Goal: Transaction & Acquisition: Purchase product/service

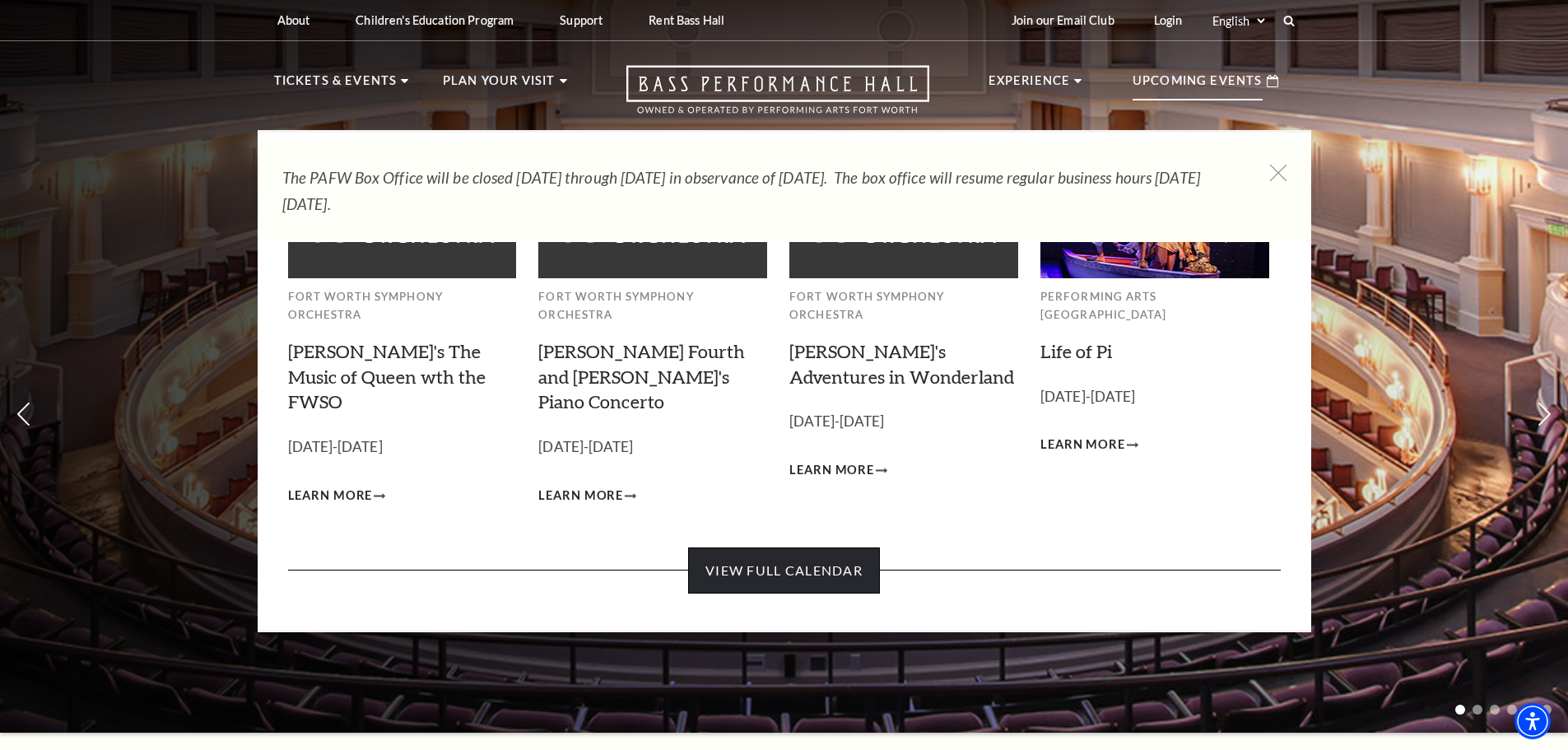
click at [794, 547] on link "View Full Calendar" at bounding box center [784, 570] width 192 height 46
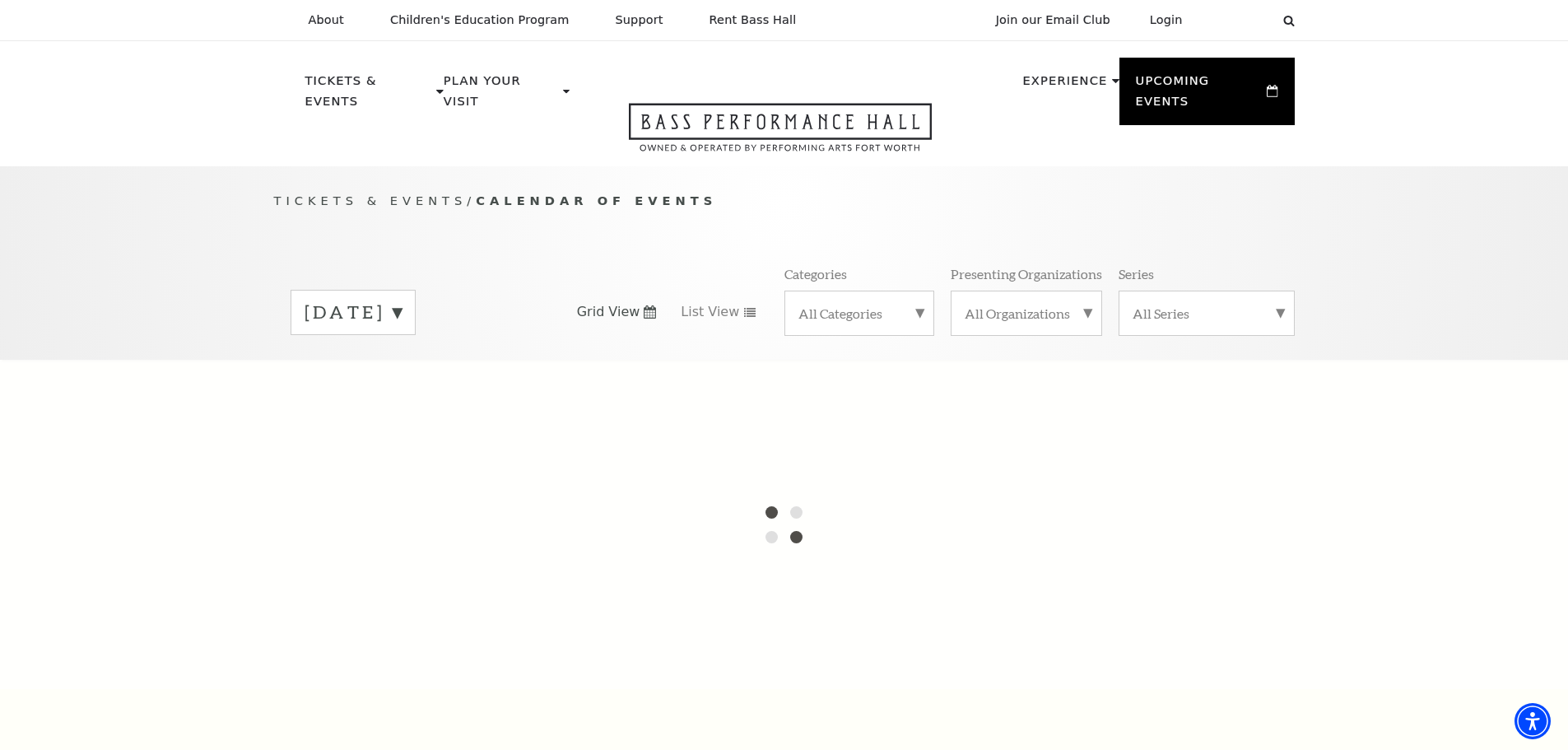
click at [402, 299] on label "August 2025" at bounding box center [353, 312] width 97 height 26
click at [396, 363] on div at bounding box center [784, 525] width 1568 height 329
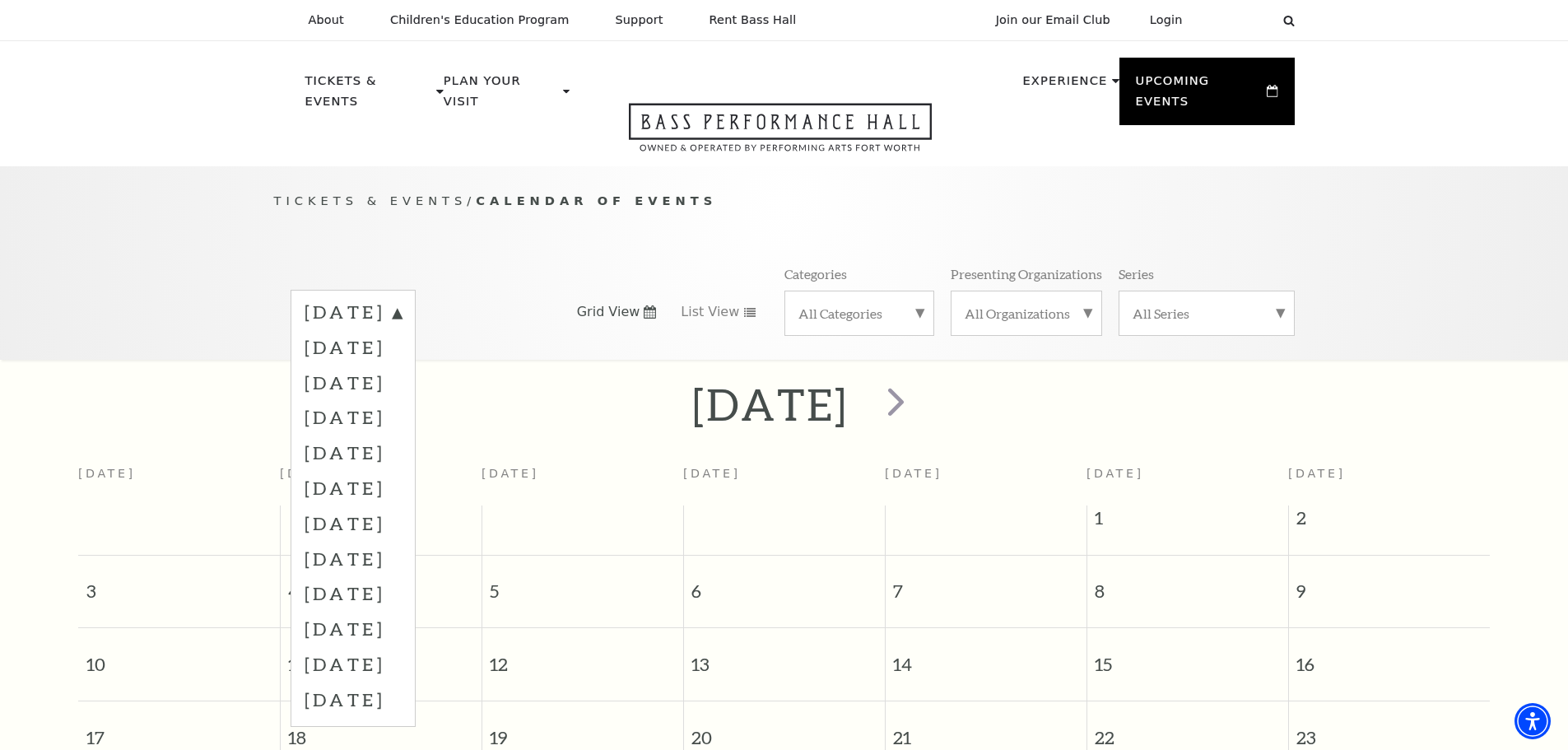
scroll to position [146, 0]
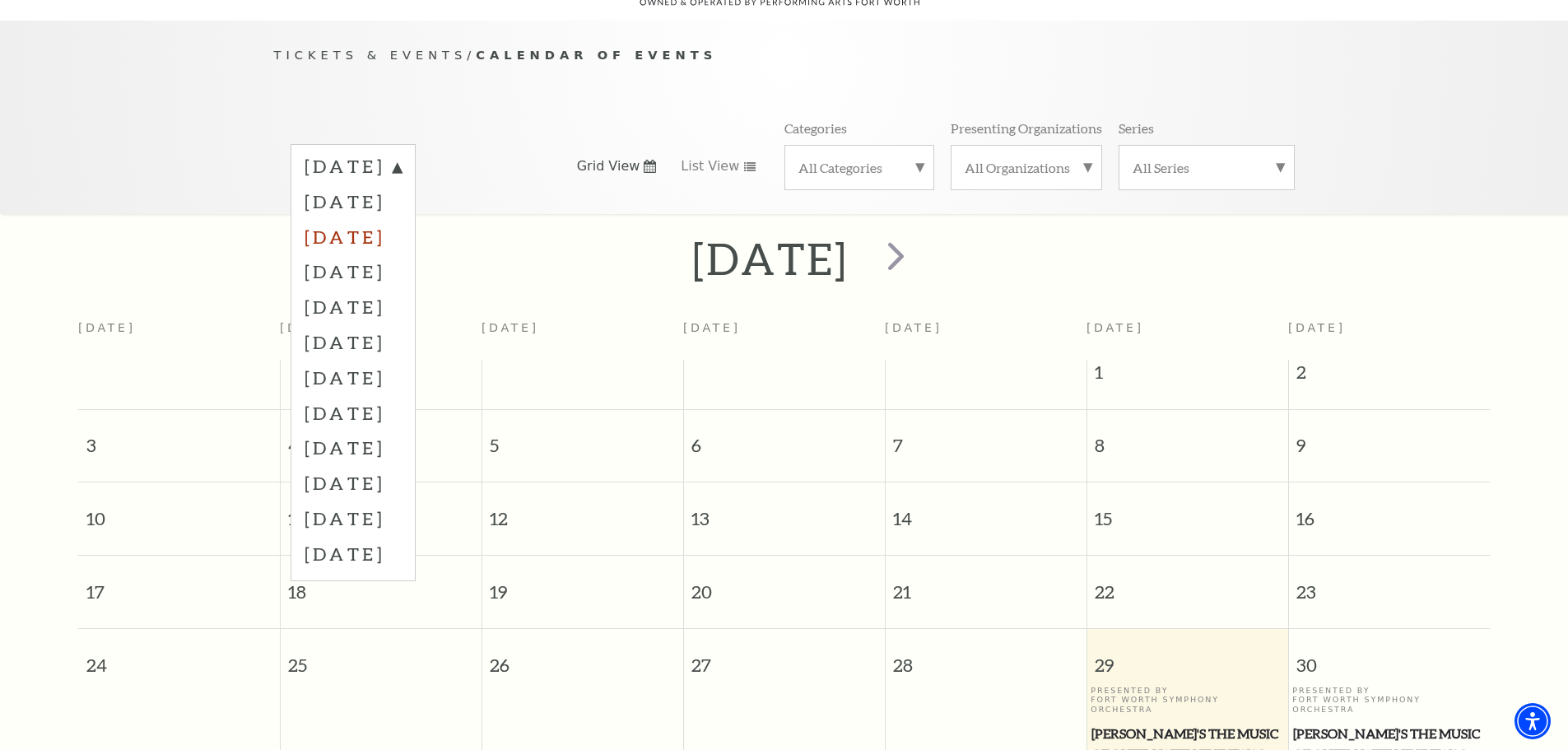
click at [338, 219] on label "October 2025" at bounding box center [353, 236] width 97 height 36
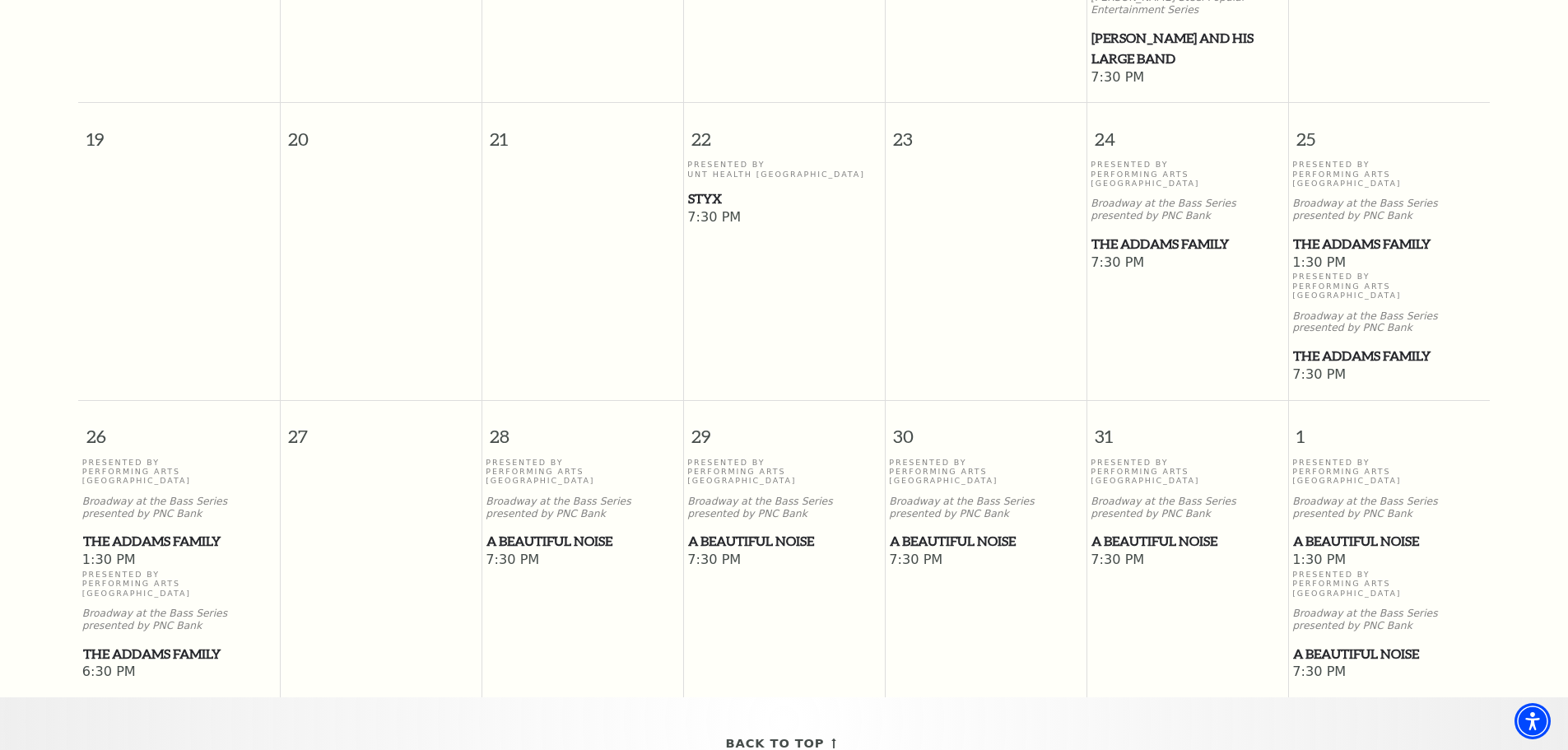
scroll to position [1051, 0]
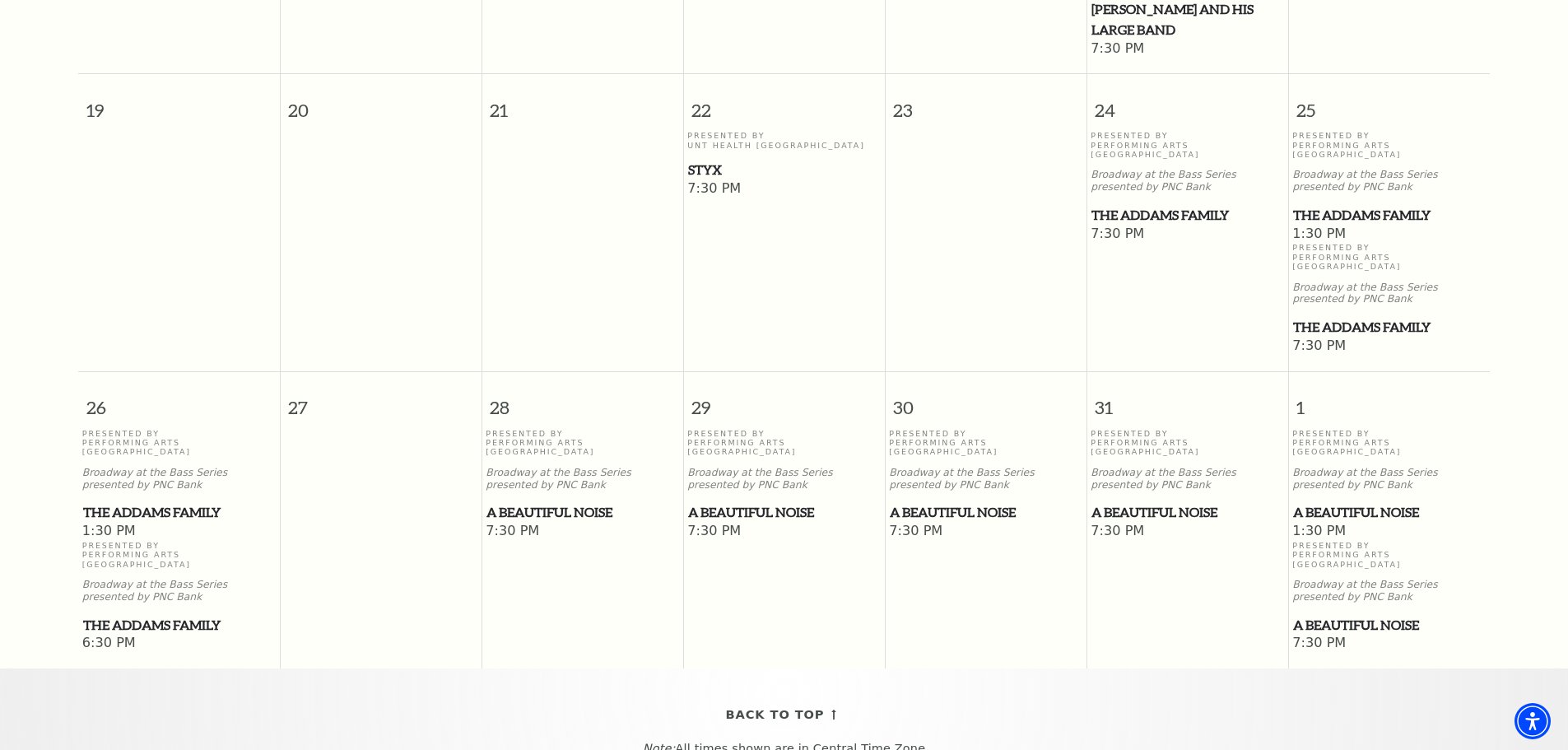
click at [136, 502] on span "The Addams Family" at bounding box center [179, 512] width 192 height 21
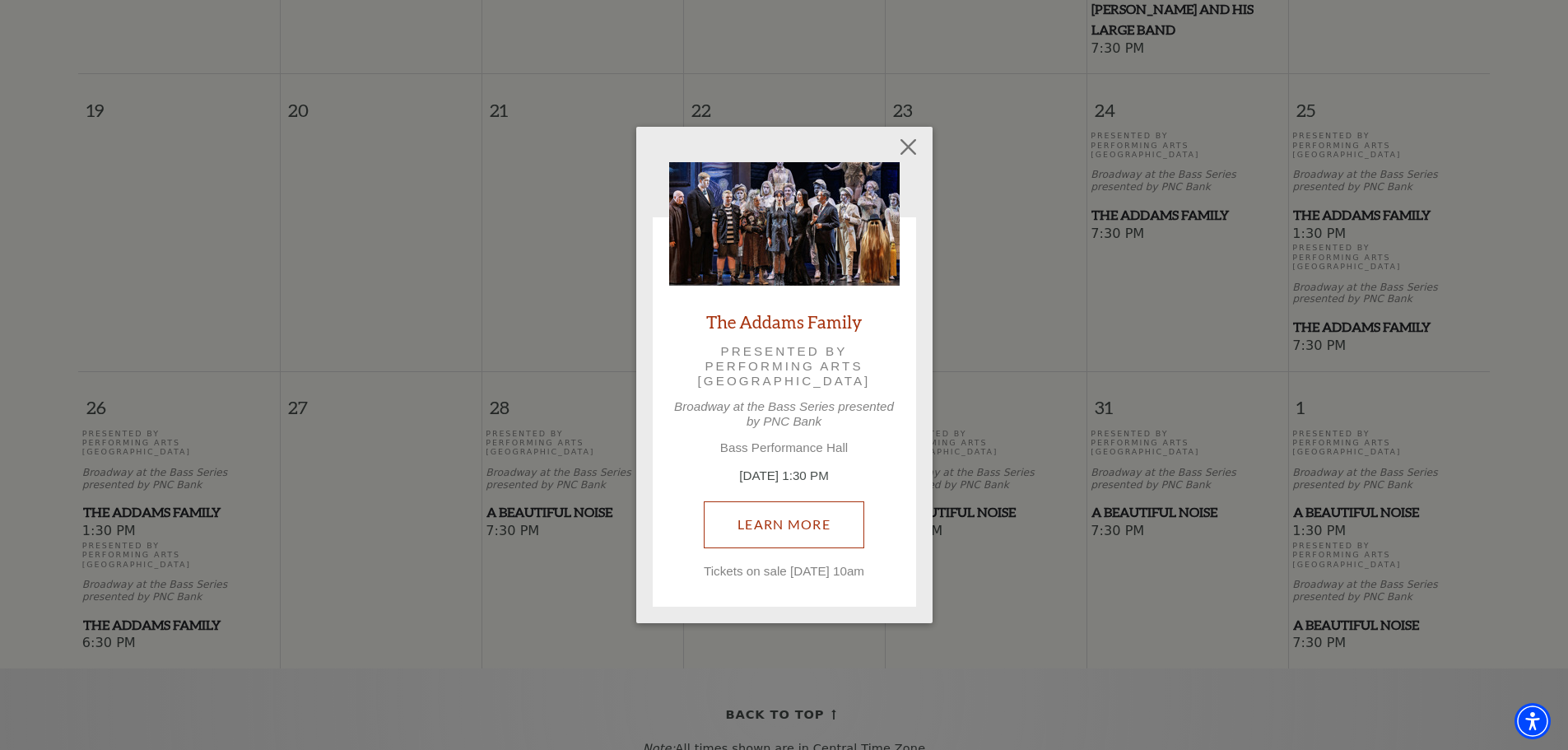
click at [796, 504] on link "Learn More" at bounding box center [784, 524] width 160 height 46
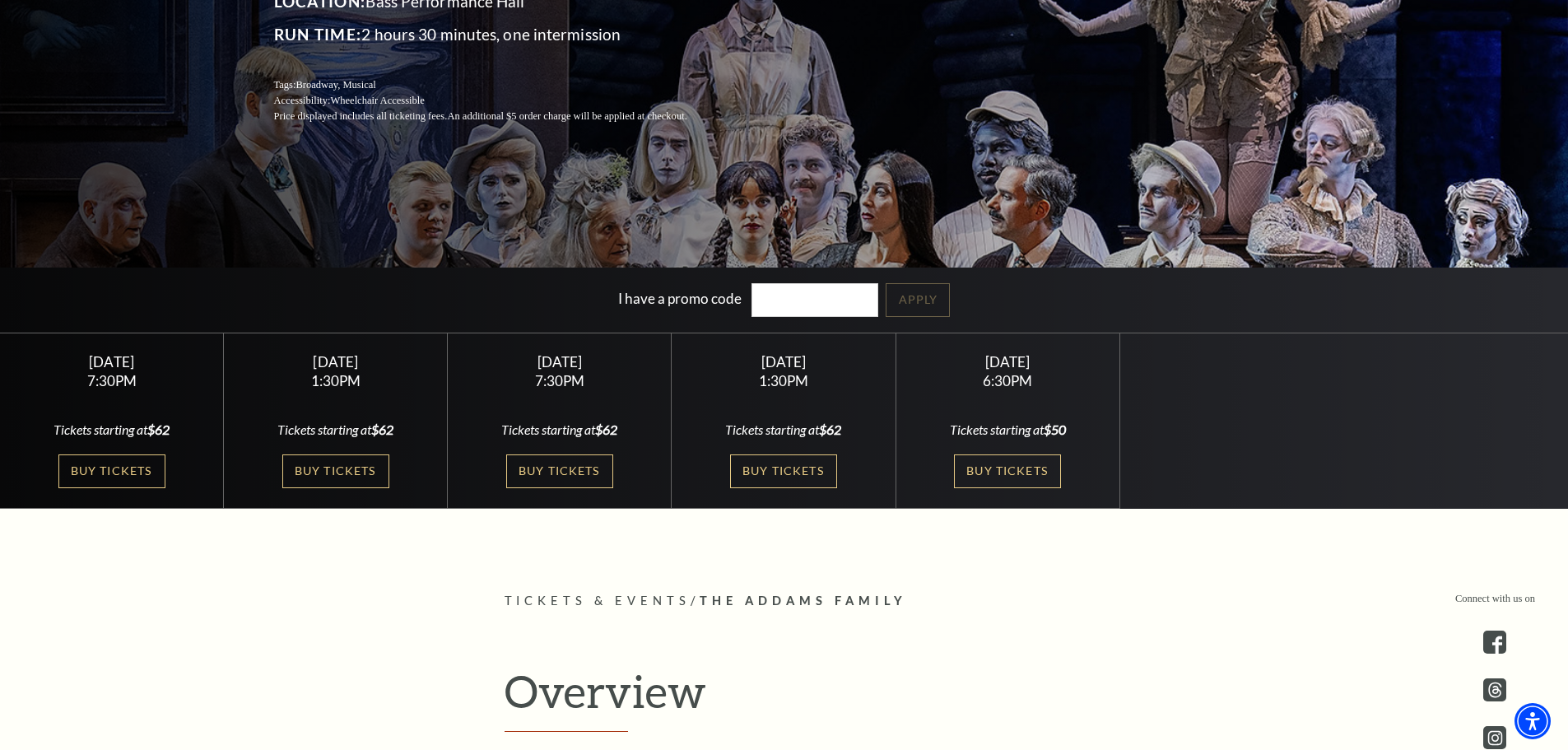
scroll to position [329, 0]
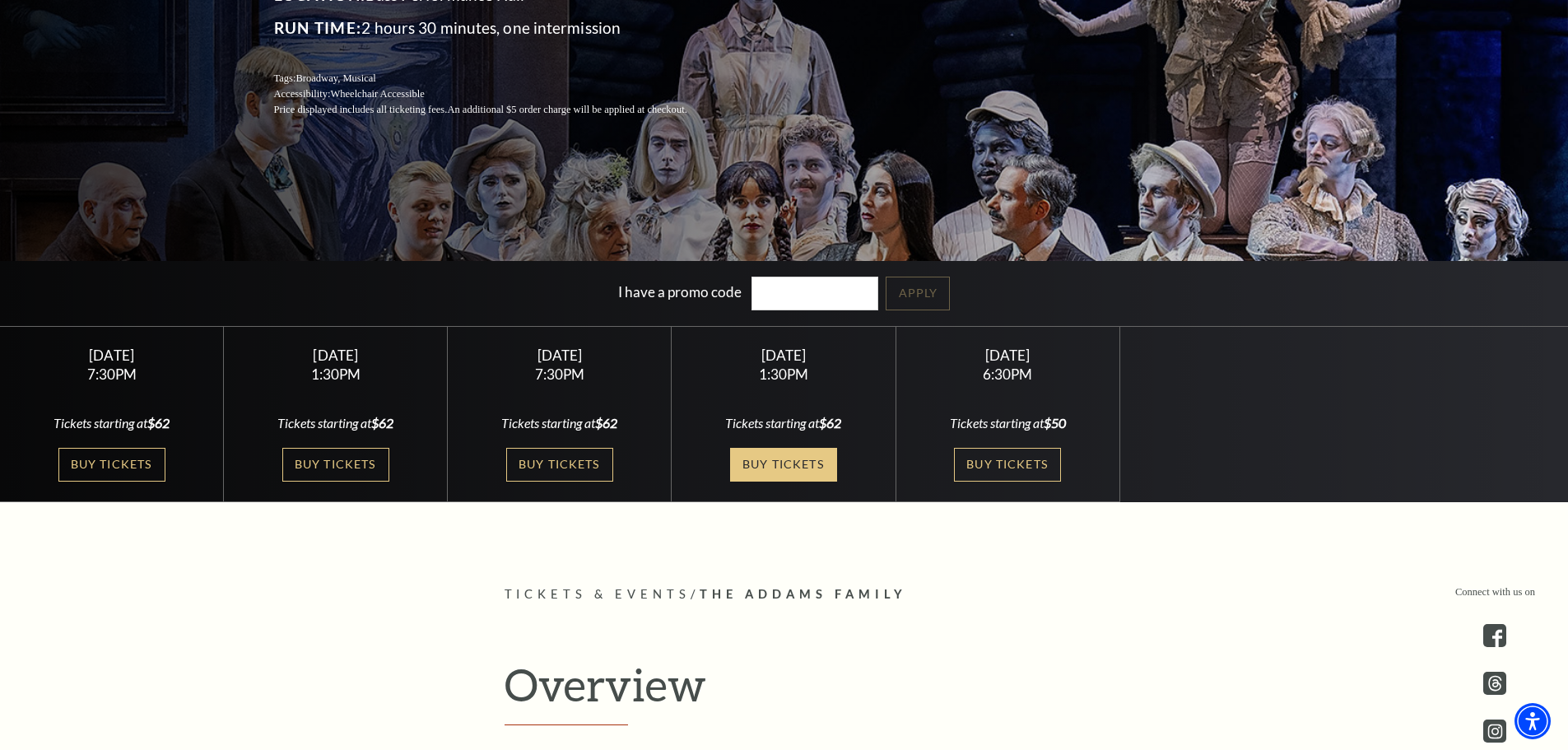
click at [776, 476] on link "Buy Tickets" at bounding box center [783, 465] width 107 height 34
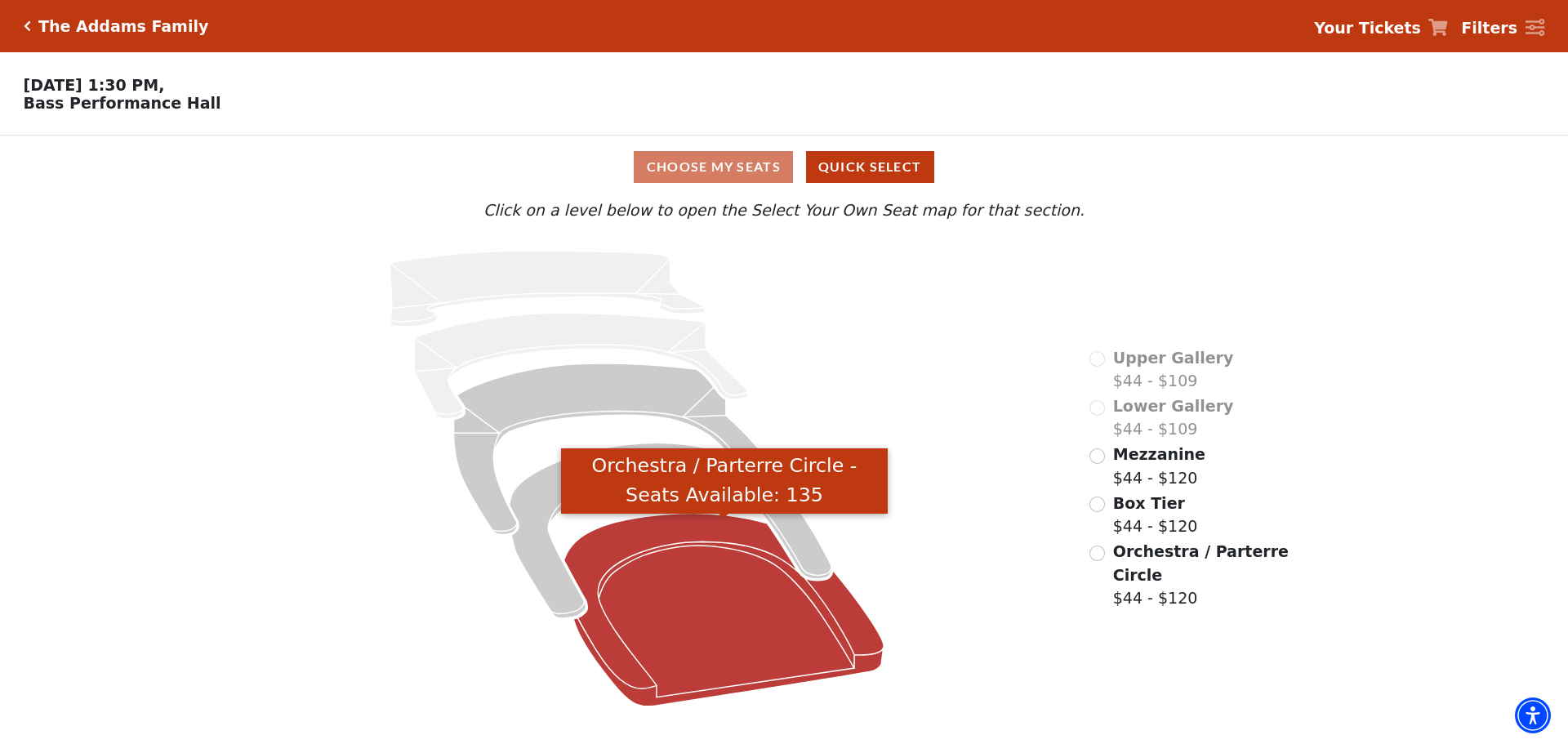
click at [685, 639] on icon "Orchestra / Parterre Circle - Seats Available: 135" at bounding box center [724, 610] width 320 height 193
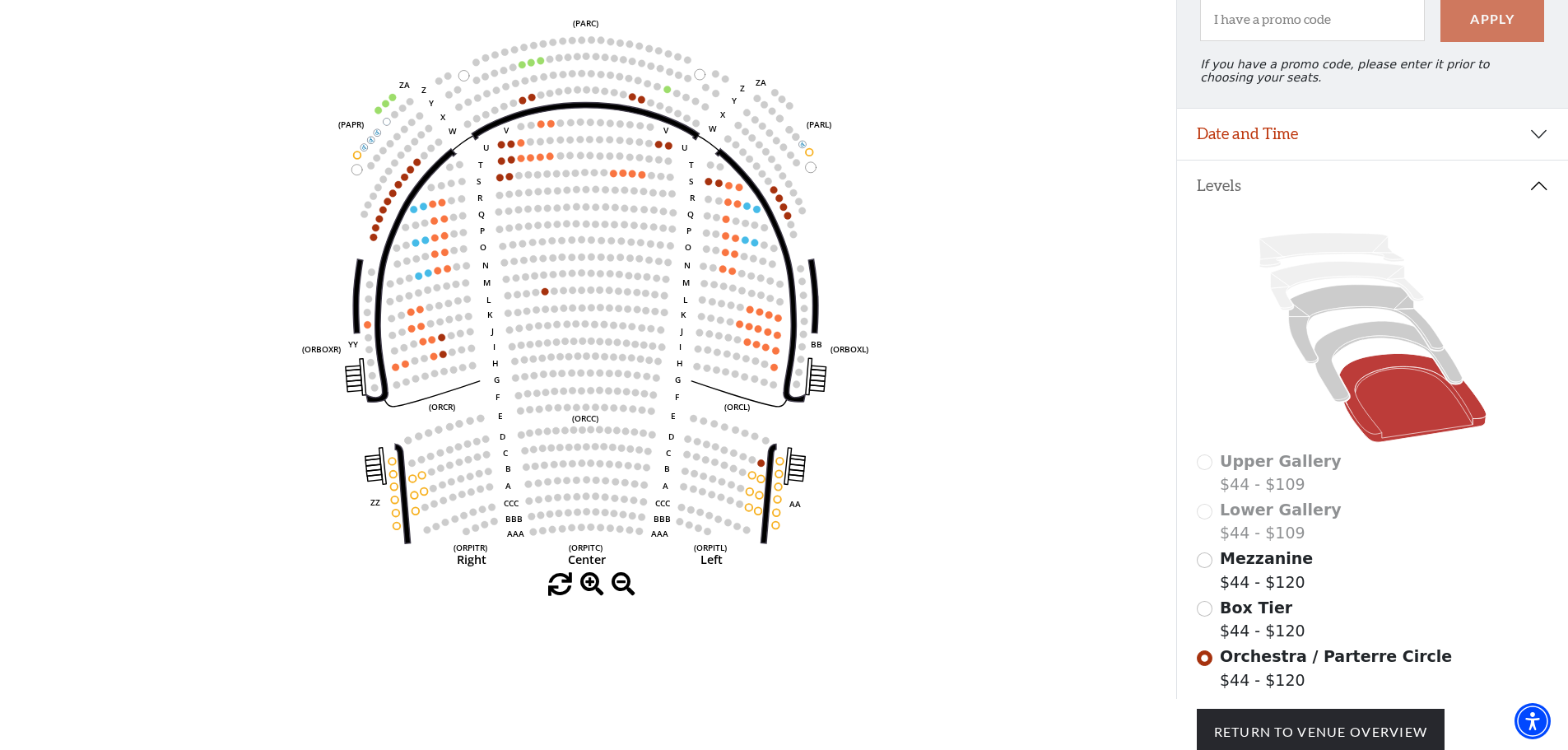
scroll to position [159, 0]
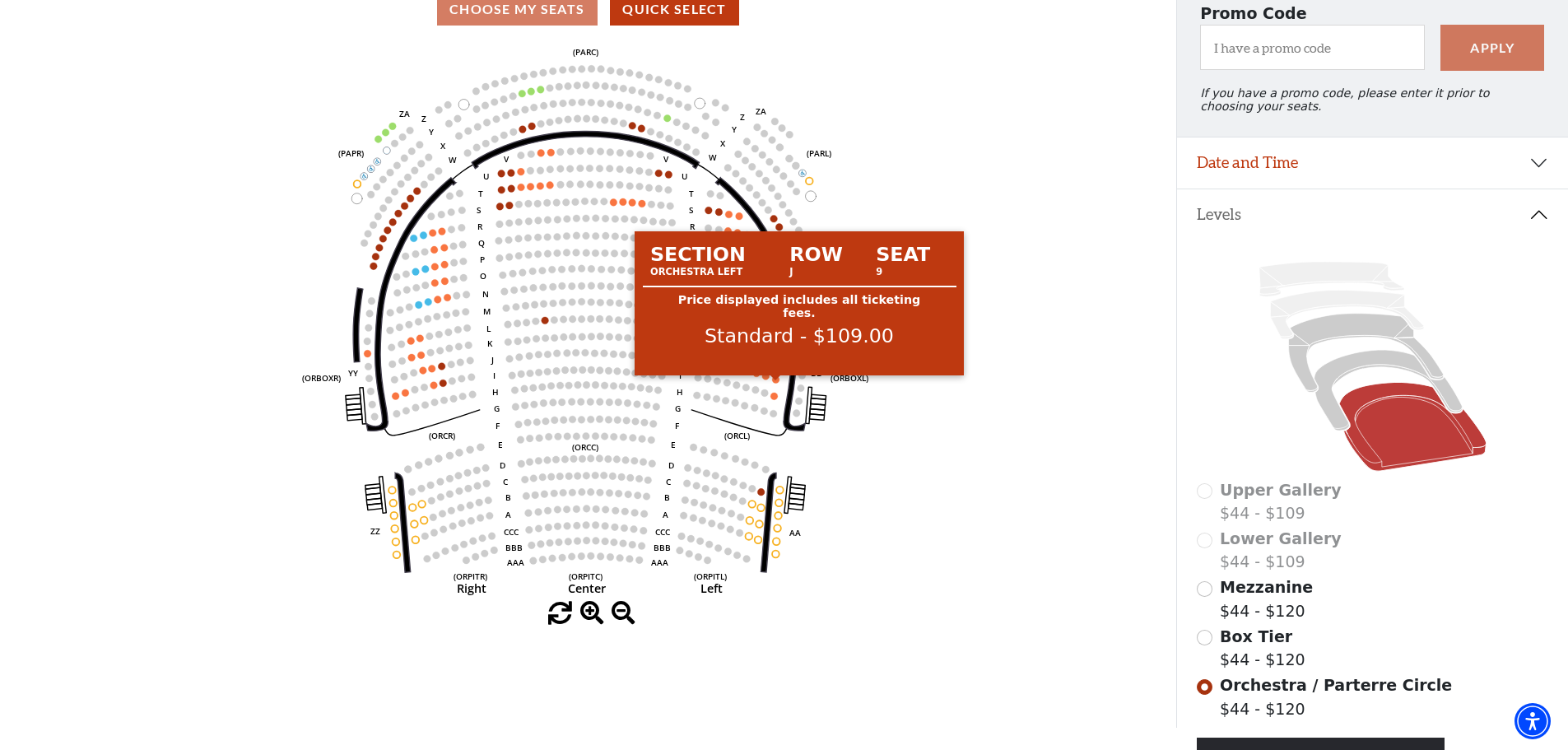
click at [775, 382] on circle at bounding box center [777, 379] width 7 height 7
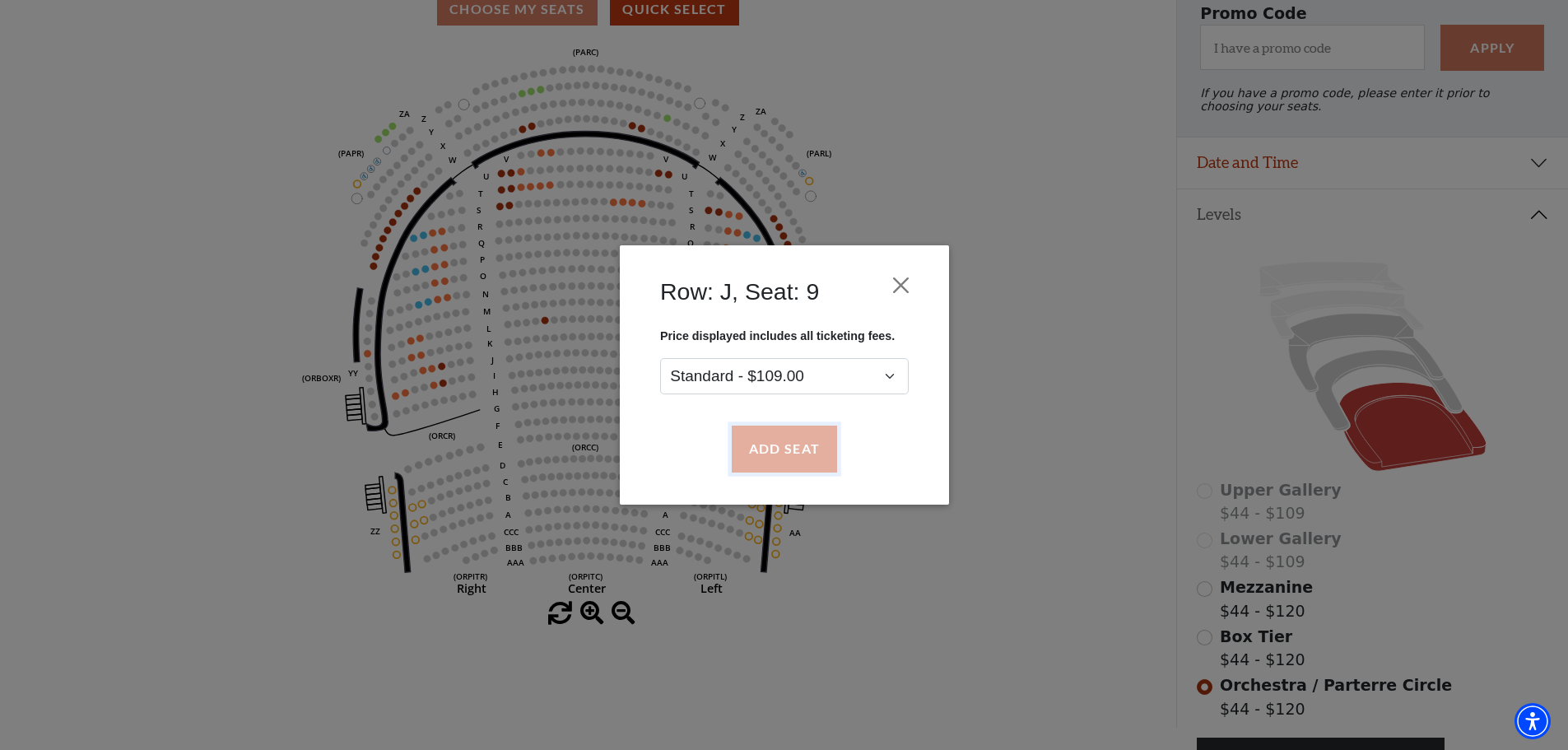
click at [802, 432] on button "Add Seat" at bounding box center [783, 449] width 106 height 46
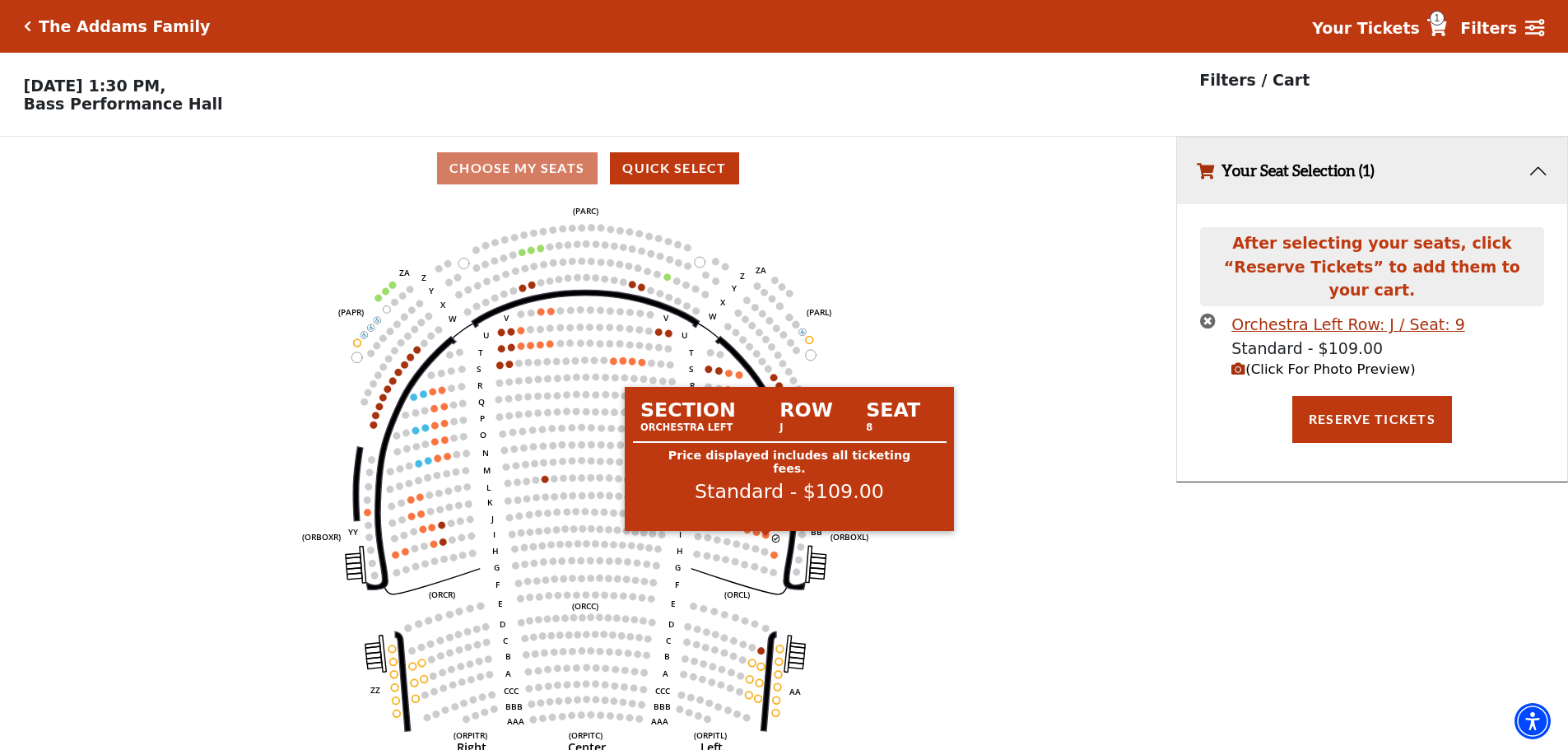
click at [767, 539] on circle at bounding box center [766, 535] width 7 height 7
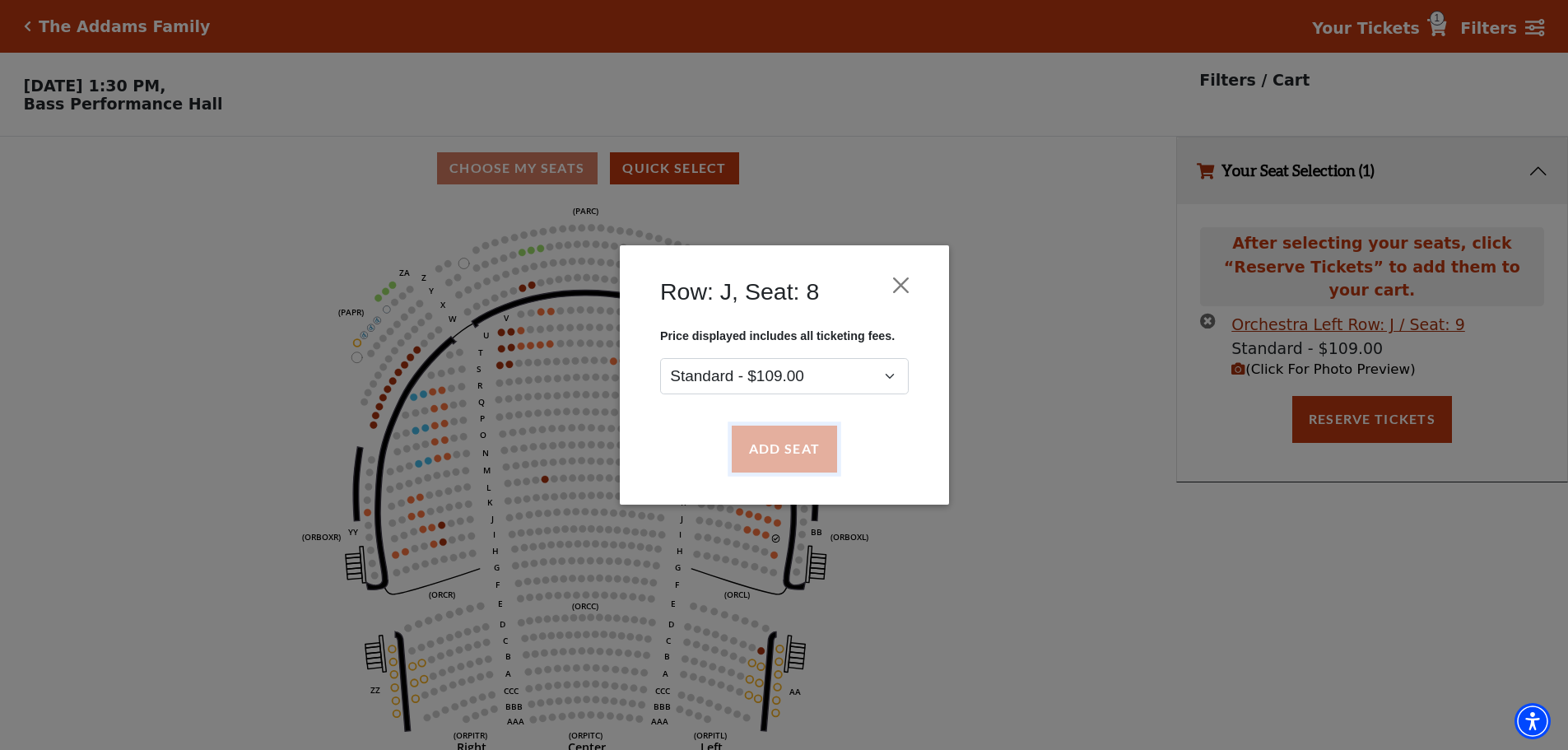
click at [782, 457] on button "Add Seat" at bounding box center [783, 449] width 106 height 46
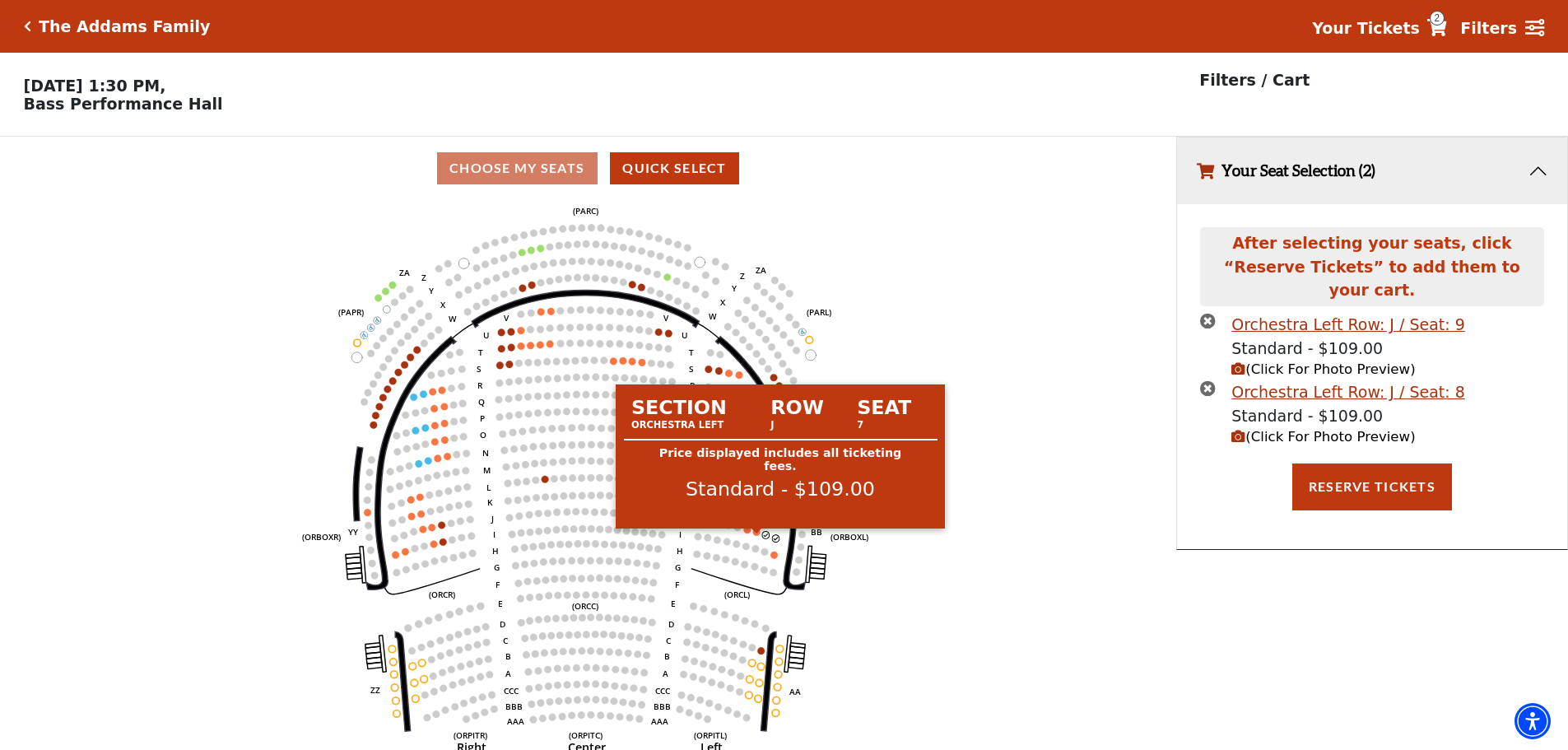
click at [757, 536] on circle at bounding box center [757, 532] width 7 height 7
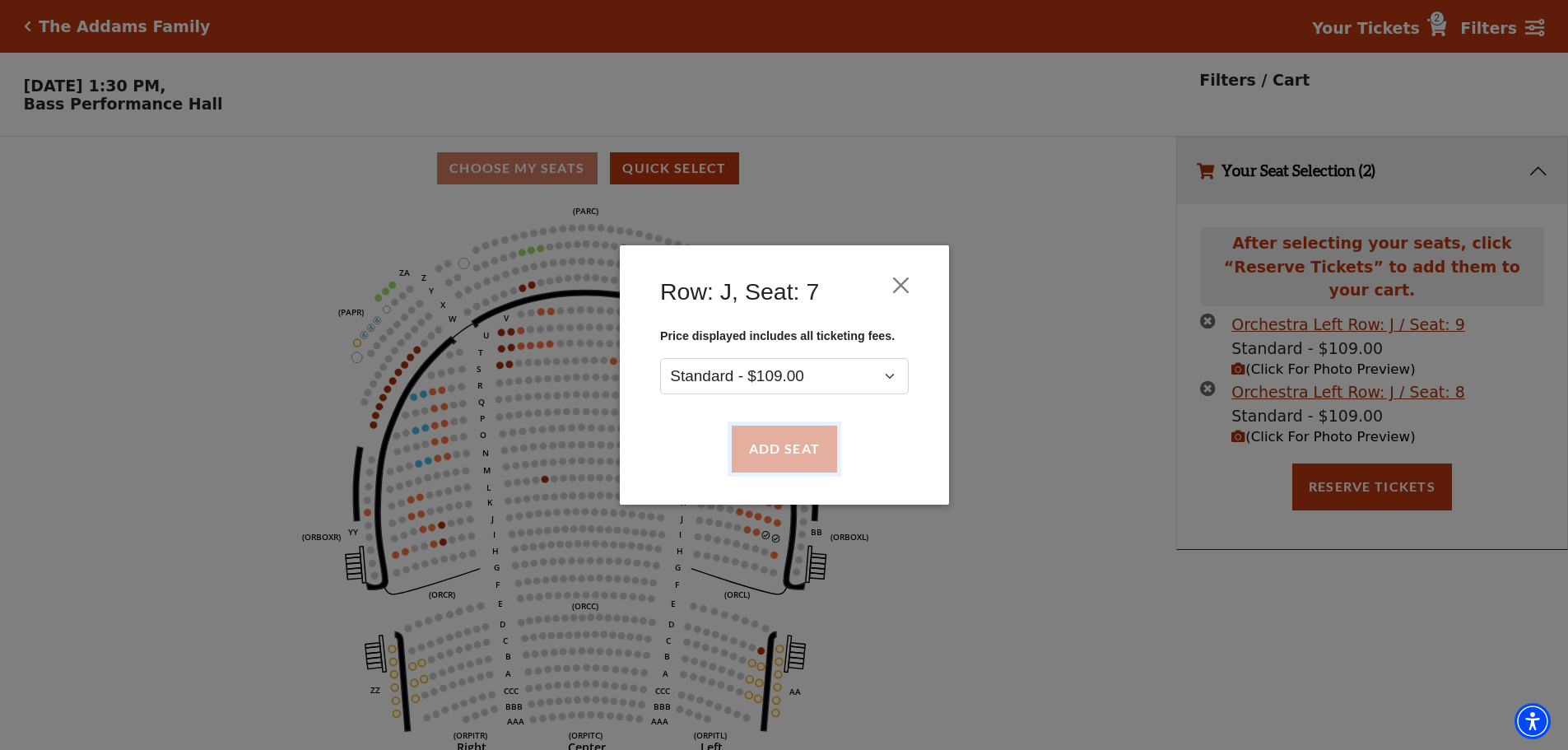
click at [769, 466] on button "Add Seat" at bounding box center [783, 449] width 106 height 46
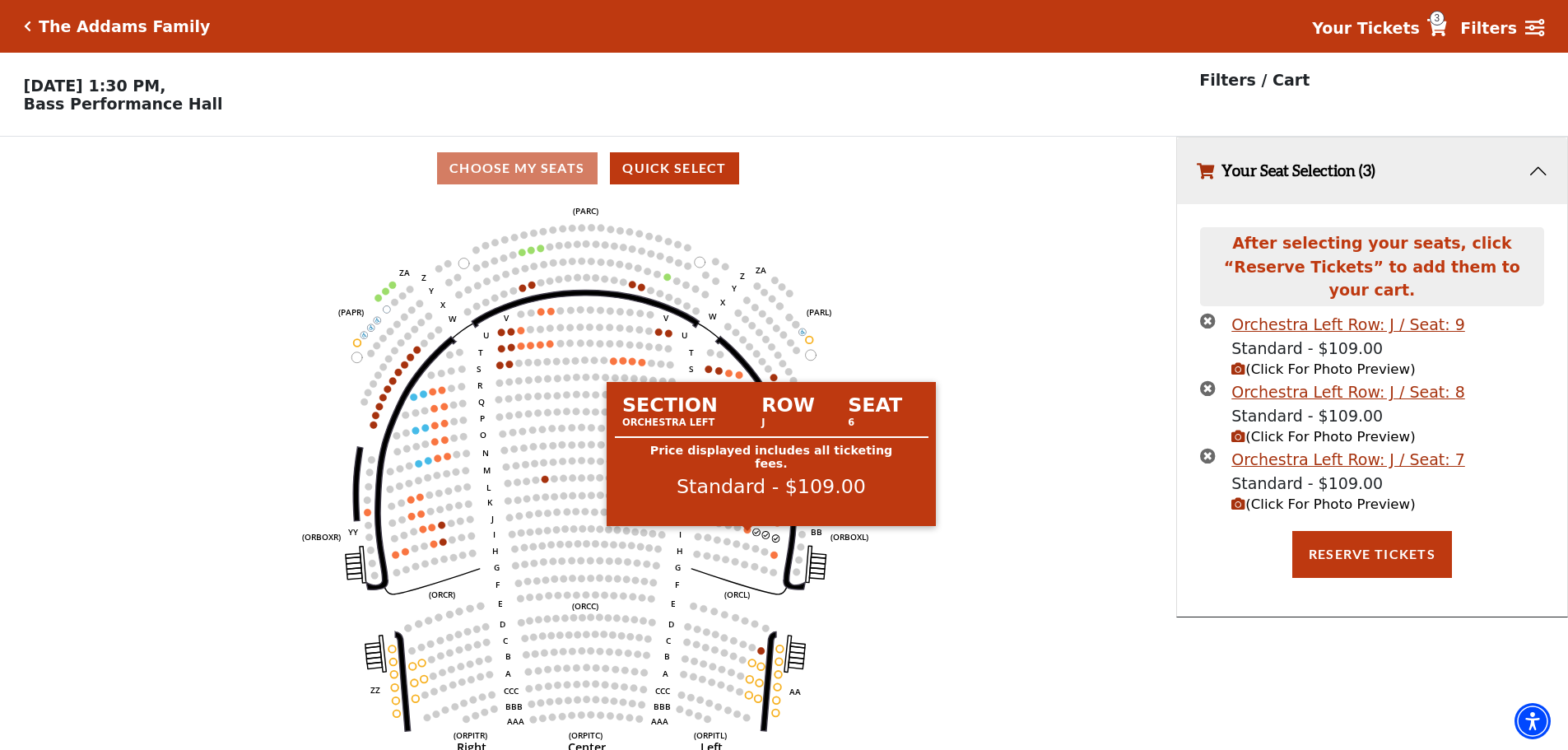
click at [751, 534] on circle at bounding box center [747, 530] width 7 height 7
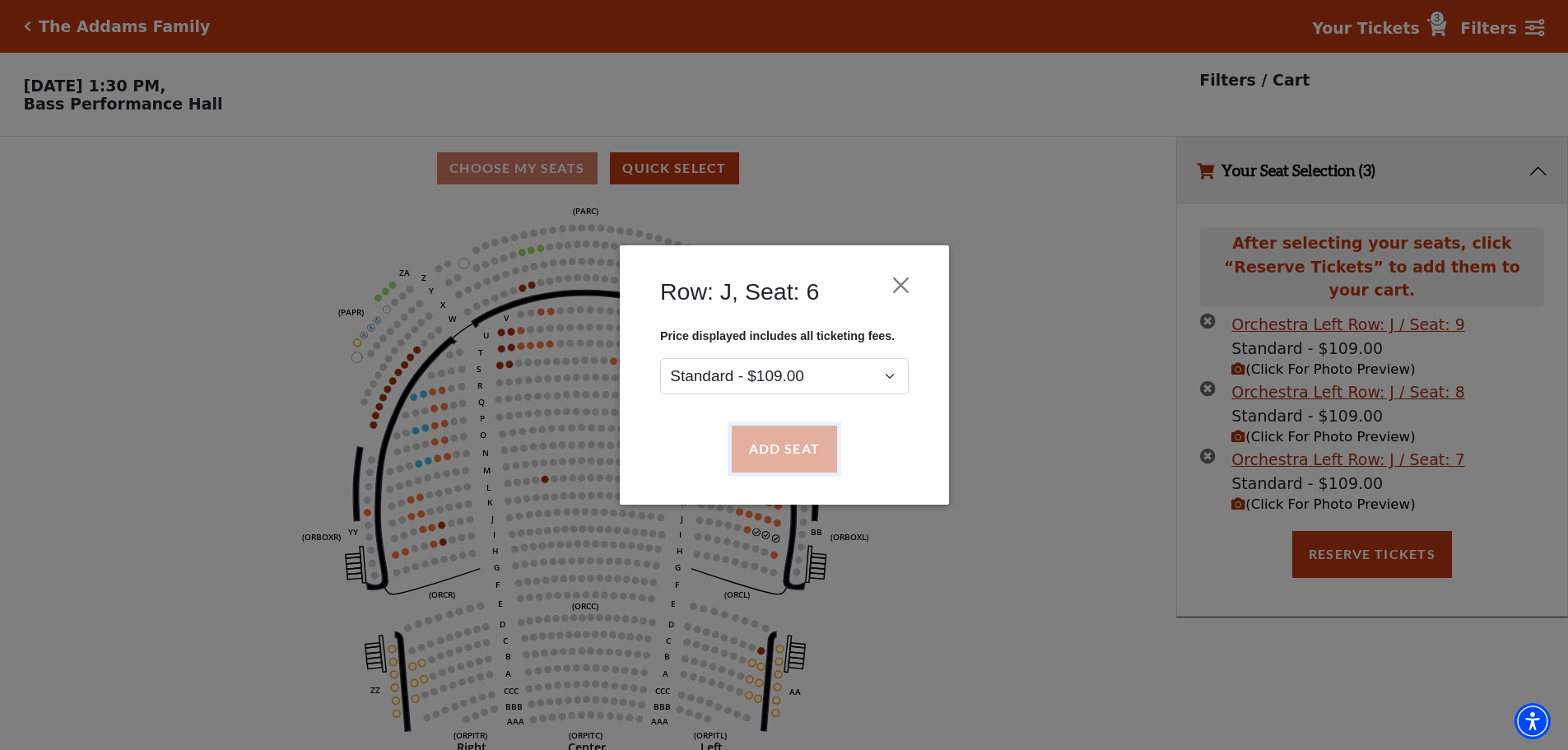
click at [770, 448] on button "Add Seat" at bounding box center [783, 449] width 106 height 46
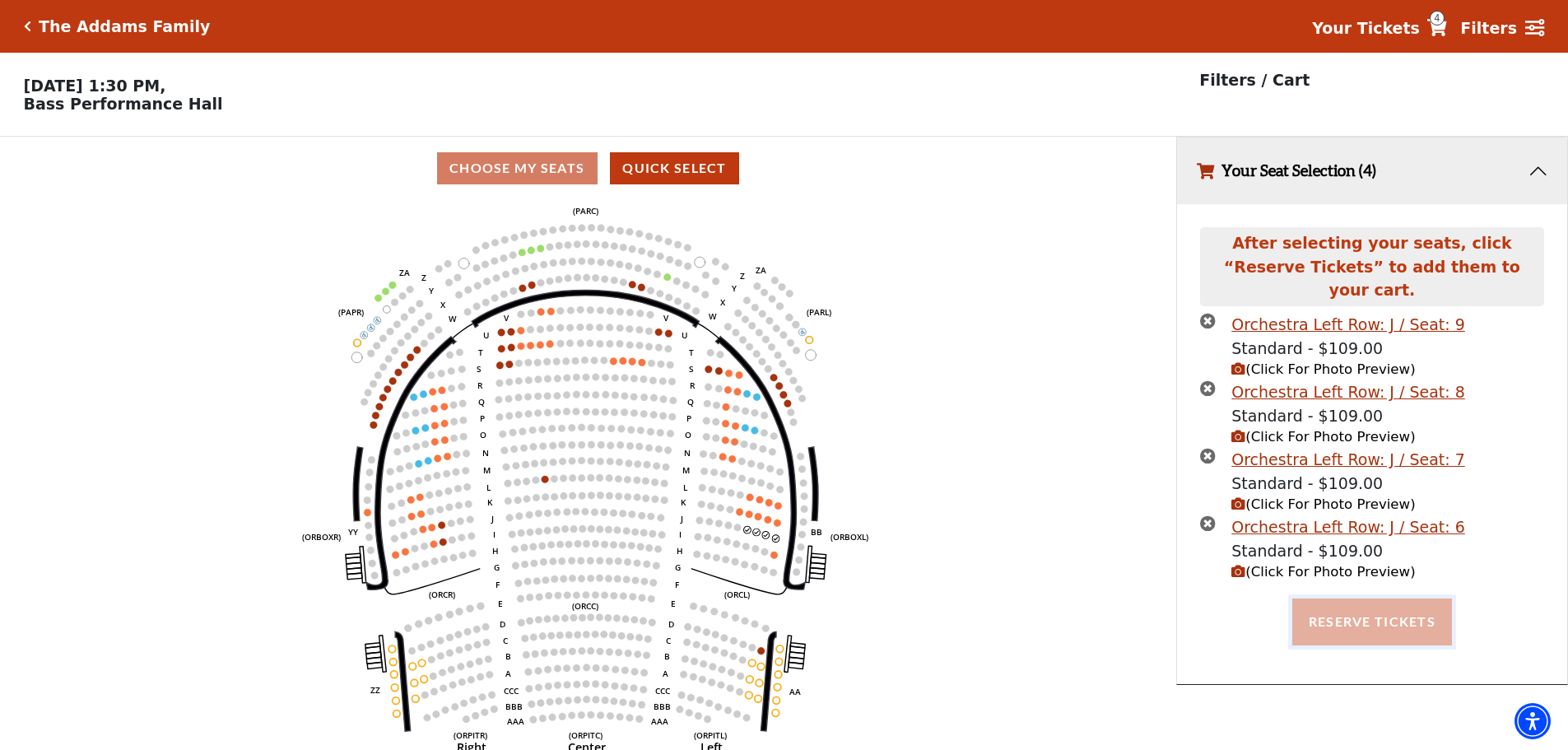
click at [1373, 616] on button "Reserve Tickets" at bounding box center [1373, 621] width 160 height 46
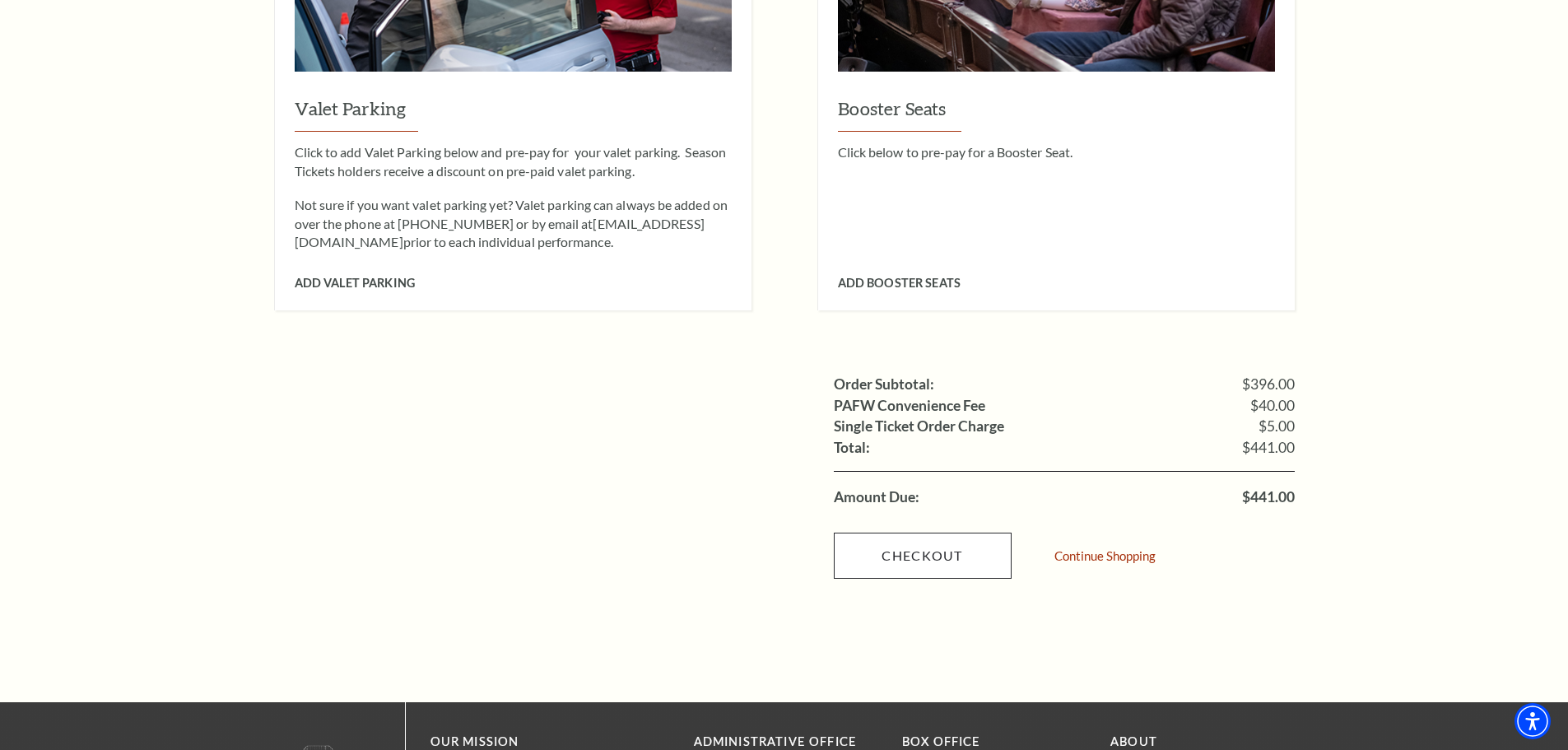
scroll to position [1482, 0]
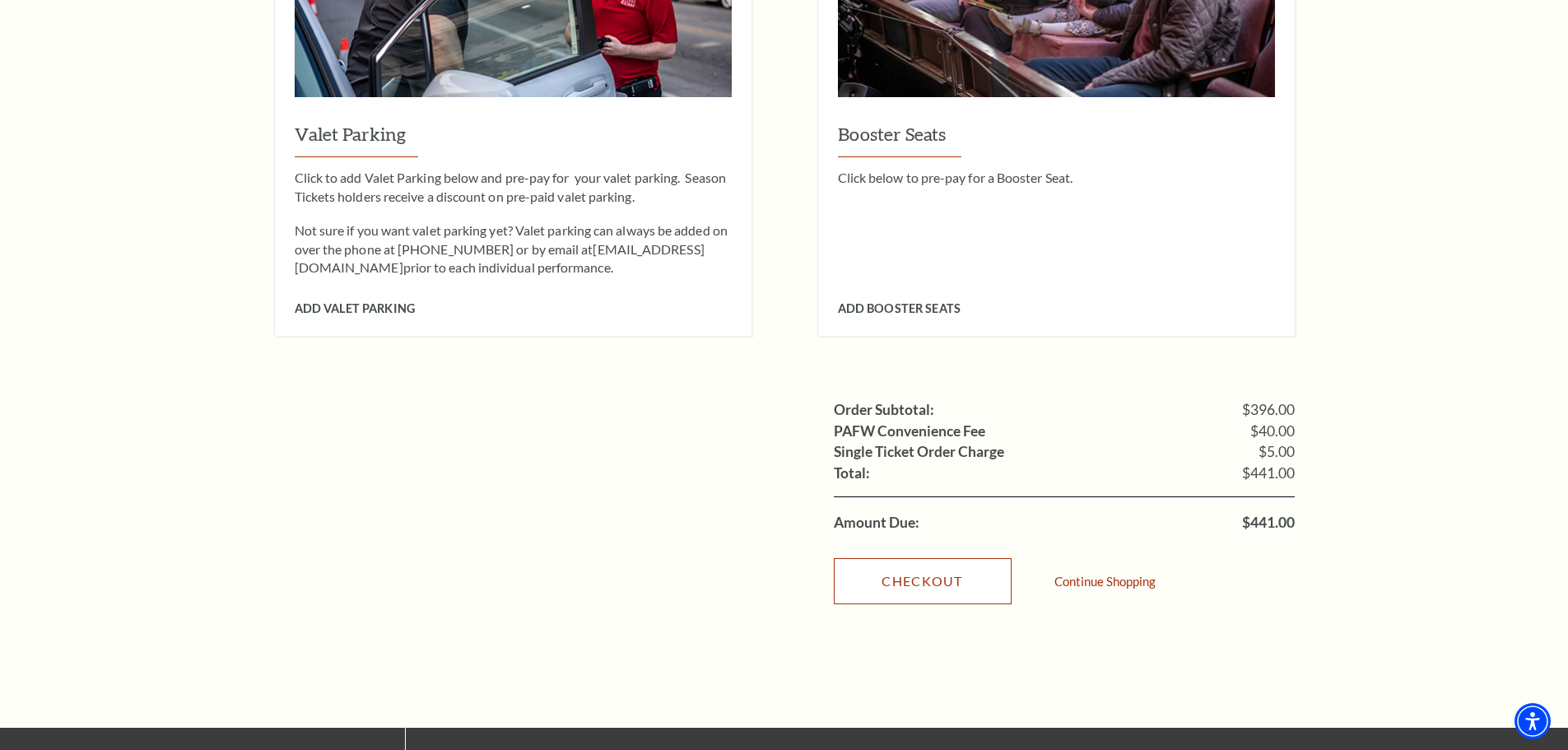
click at [889, 558] on link "Checkout" at bounding box center [923, 580] width 178 height 46
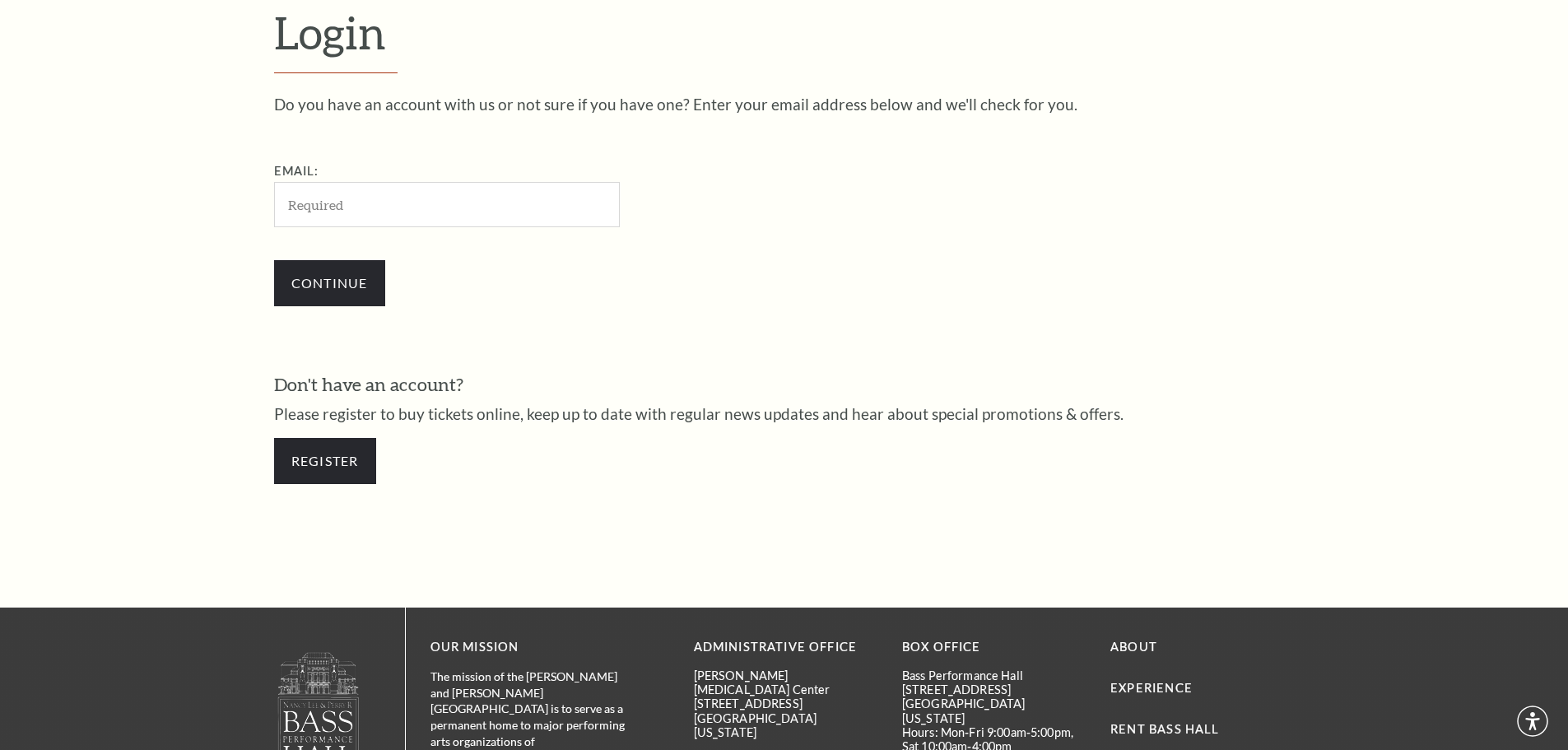
scroll to position [550, 0]
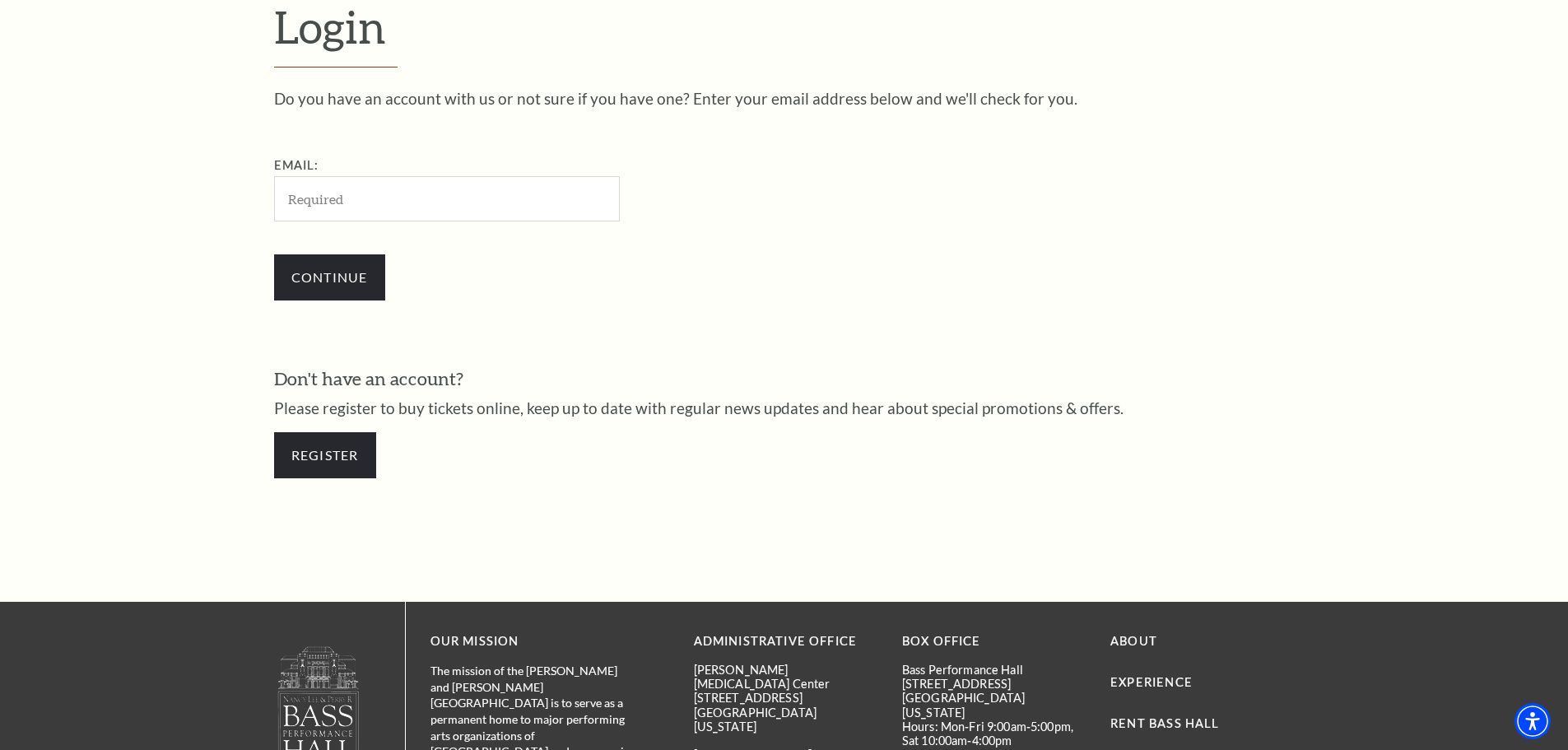
click at [428, 206] on input "Email:" at bounding box center [447, 199] width 346 height 45
click at [338, 461] on link "Register" at bounding box center [325, 455] width 102 height 46
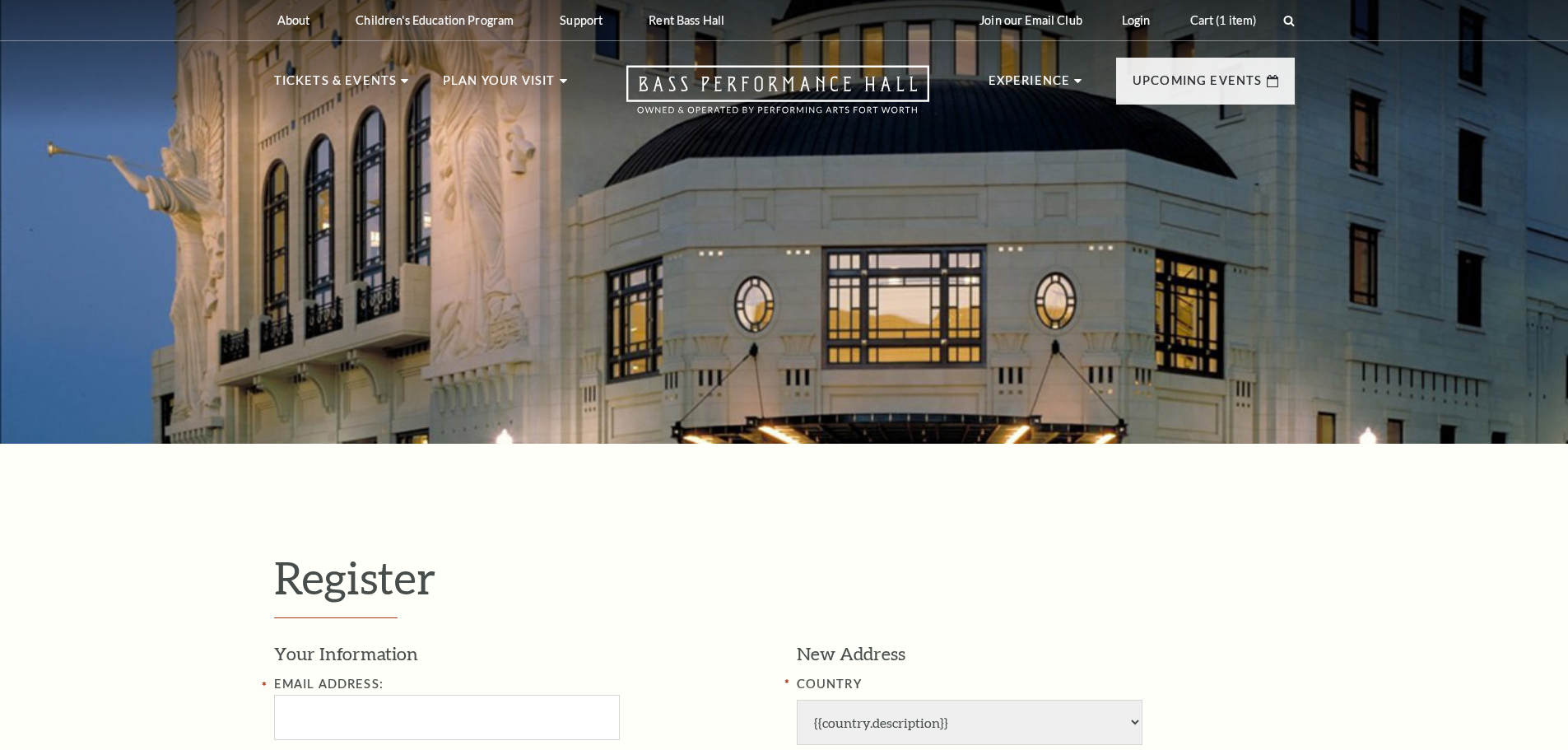
select select "1"
select select "[GEOGRAPHIC_DATA]"
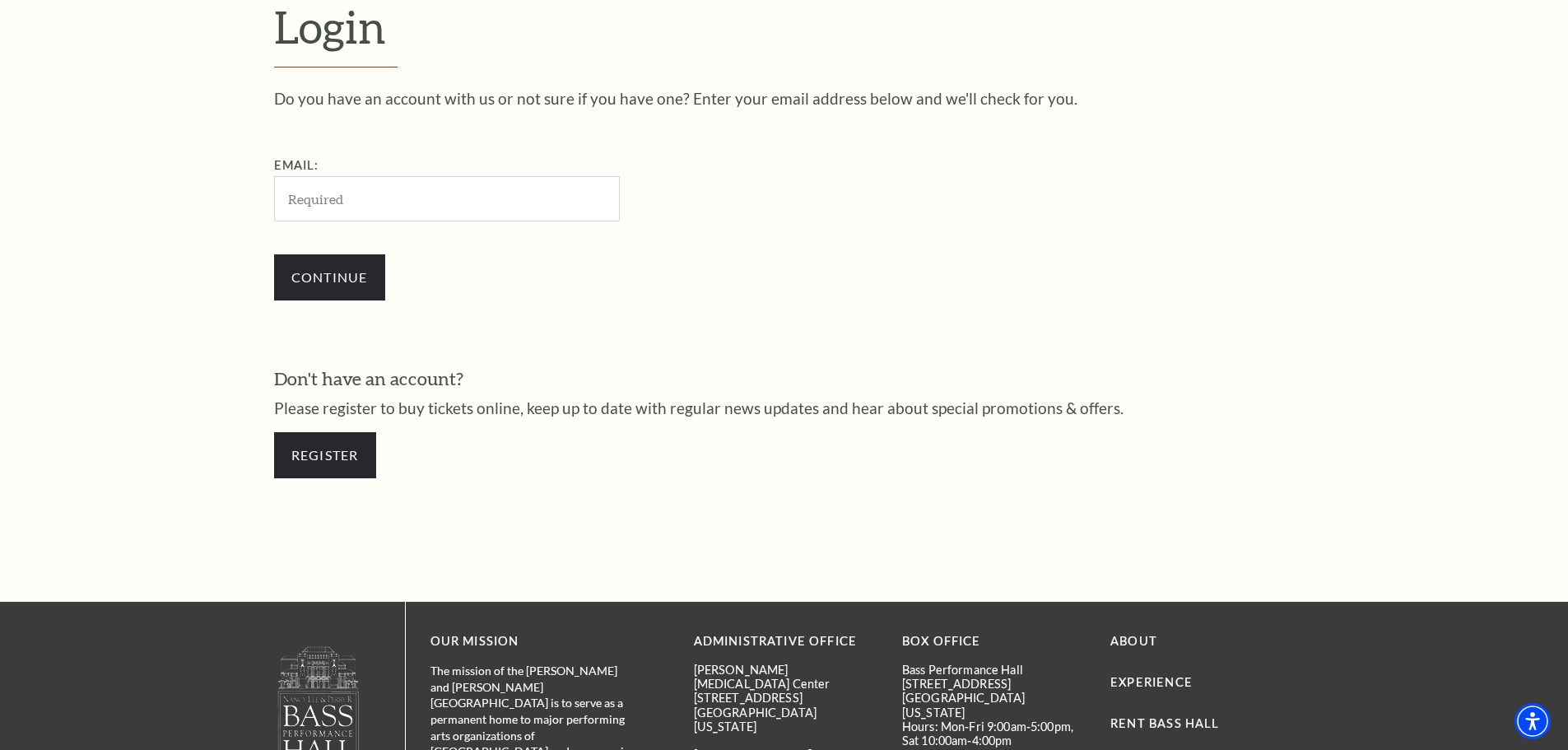
click at [389, 208] on input "Email:" at bounding box center [447, 199] width 346 height 45
click at [339, 277] on div "Continue" at bounding box center [530, 277] width 510 height 79
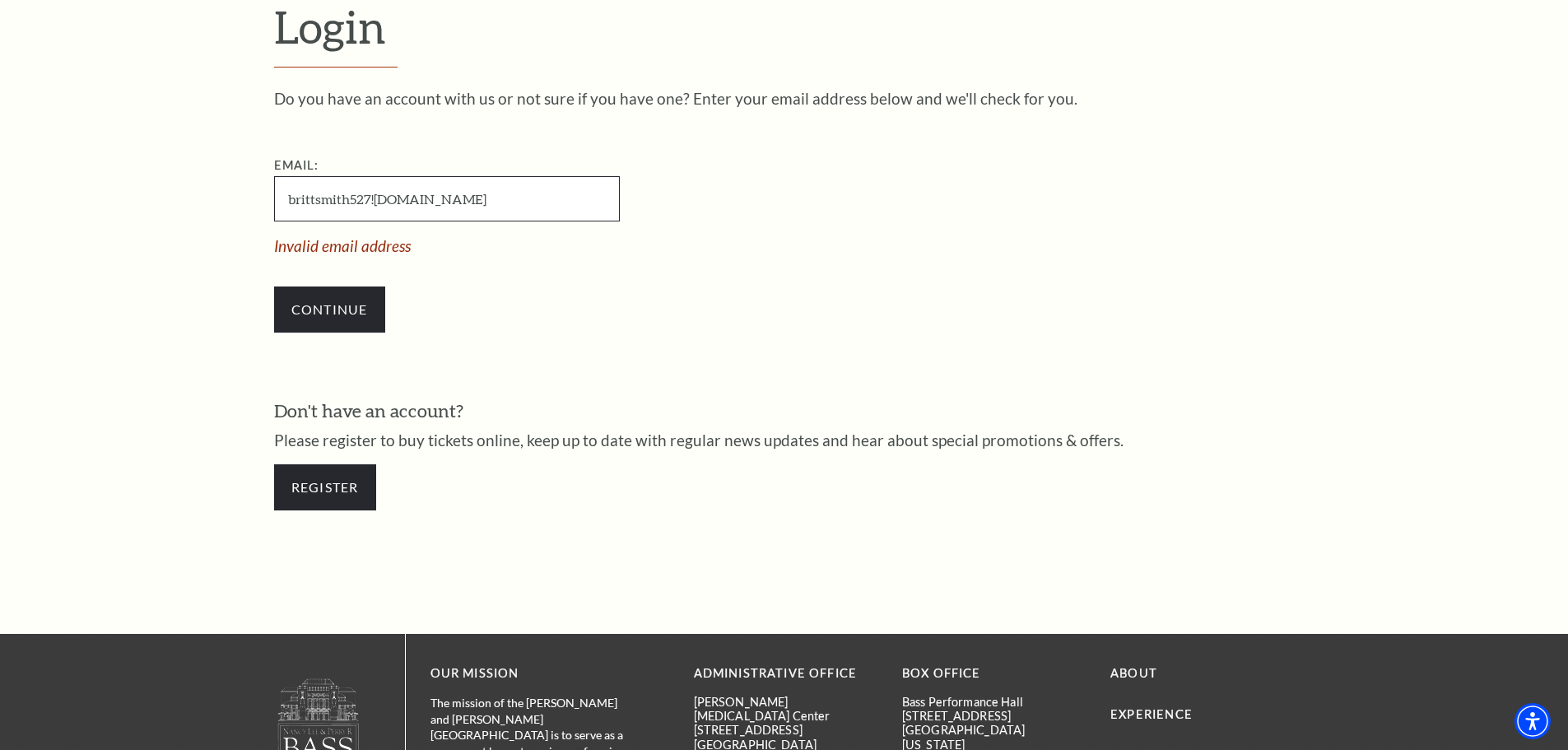
click at [373, 201] on input "brittsmith527!hotmail.com" at bounding box center [447, 199] width 346 height 45
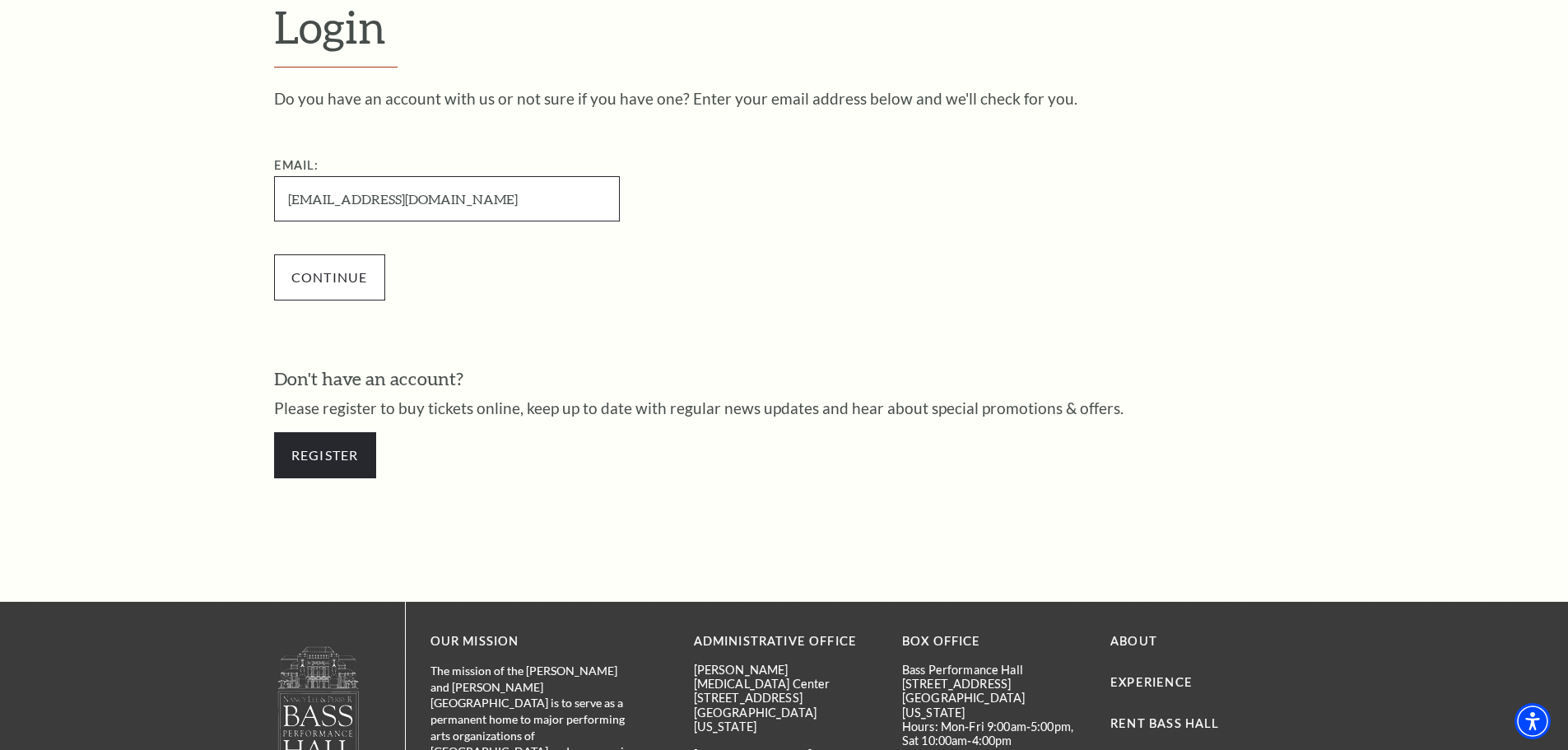
type input "brittsmith527@hotmail.com"
click at [290, 294] on input "Continue" at bounding box center [330, 277] width 111 height 46
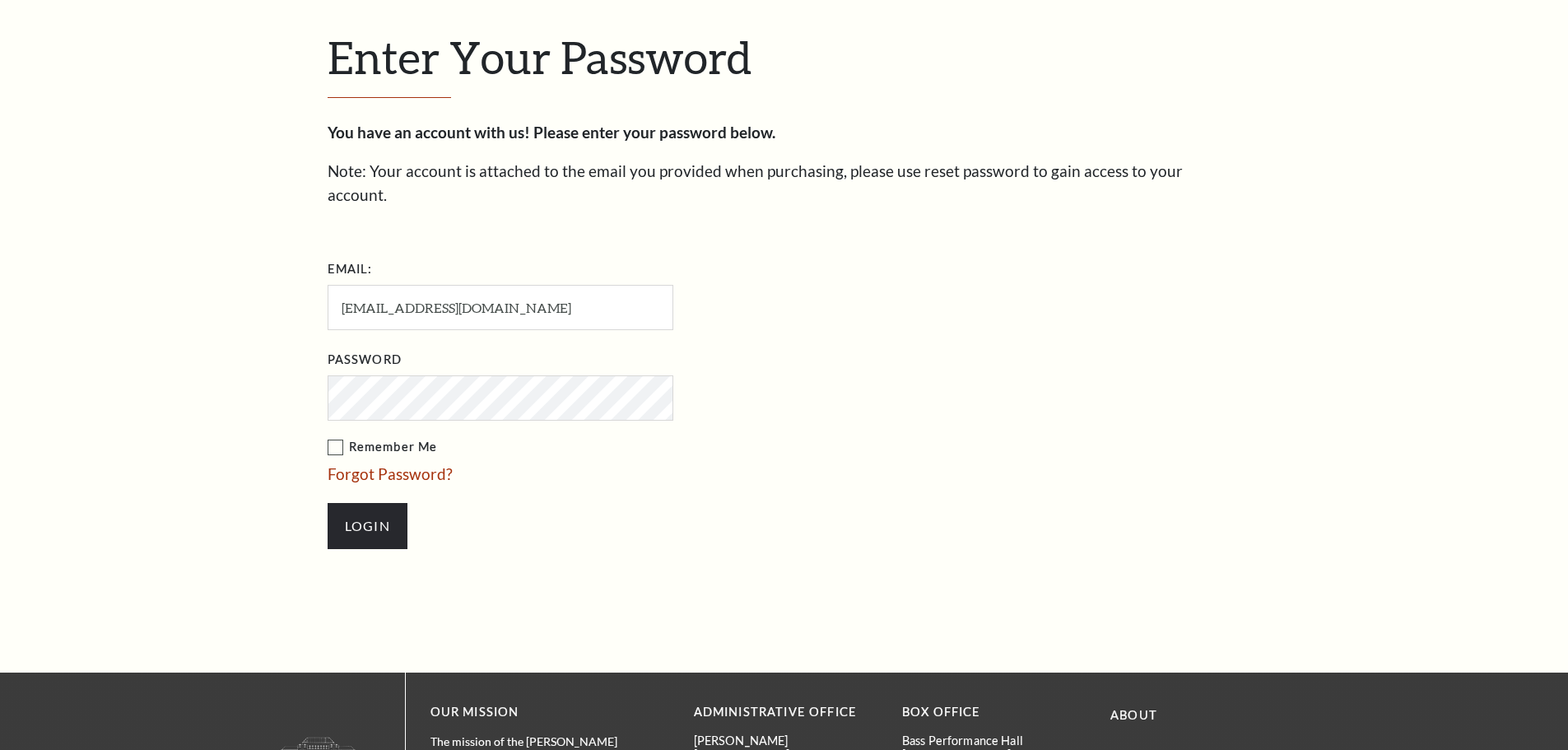
scroll to position [566, 0]
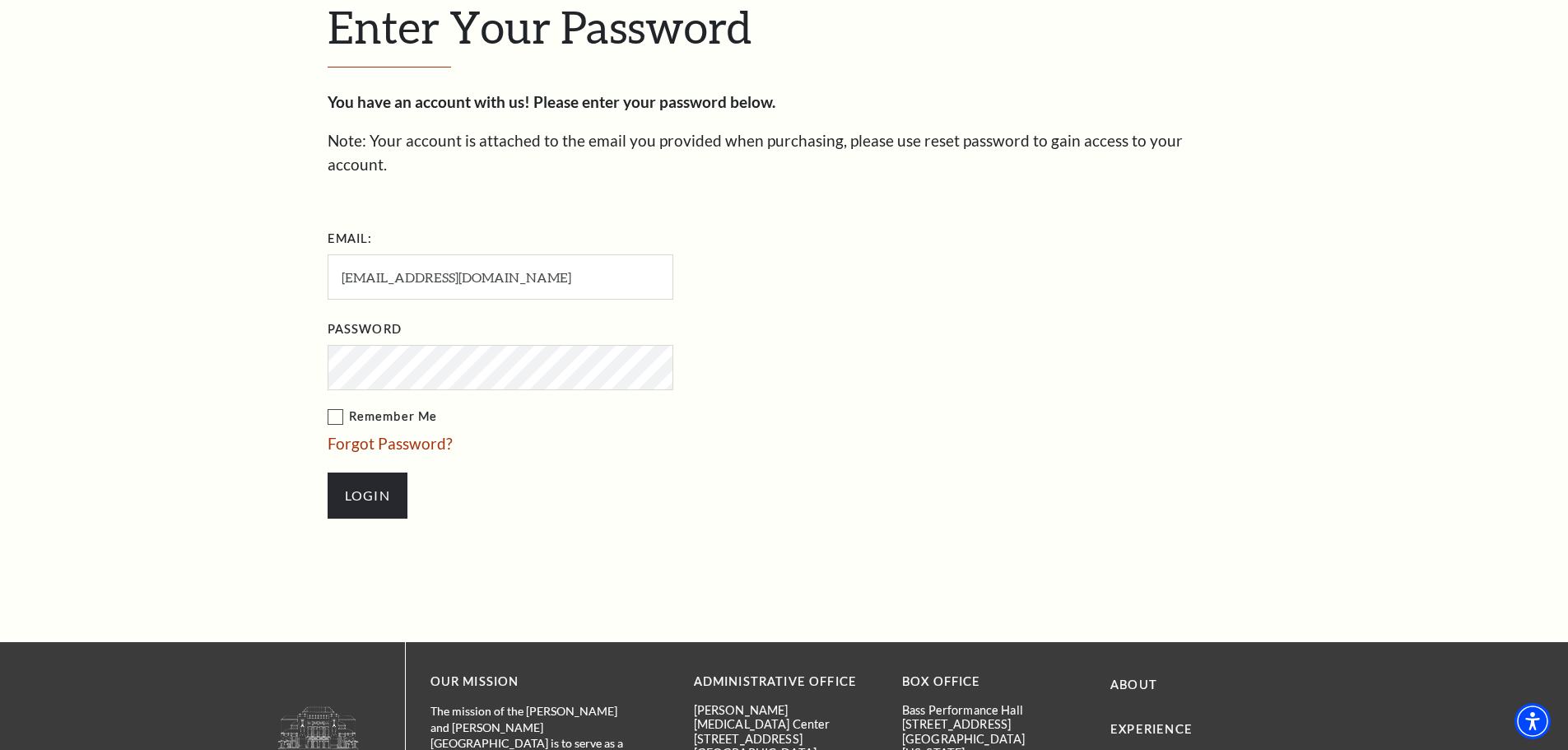
click at [328, 472] on input "Login" at bounding box center [367, 495] width 80 height 46
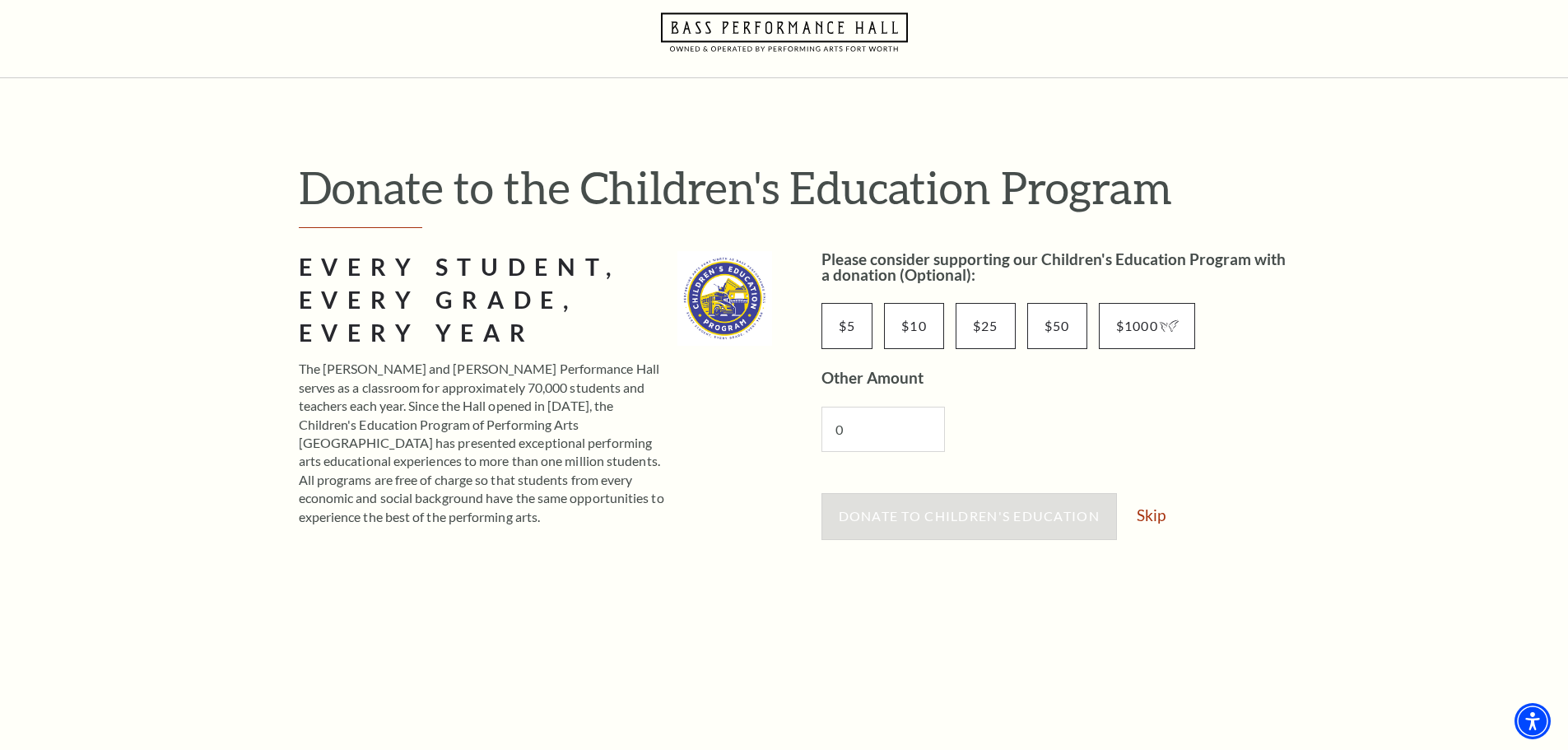
scroll to position [82, 0]
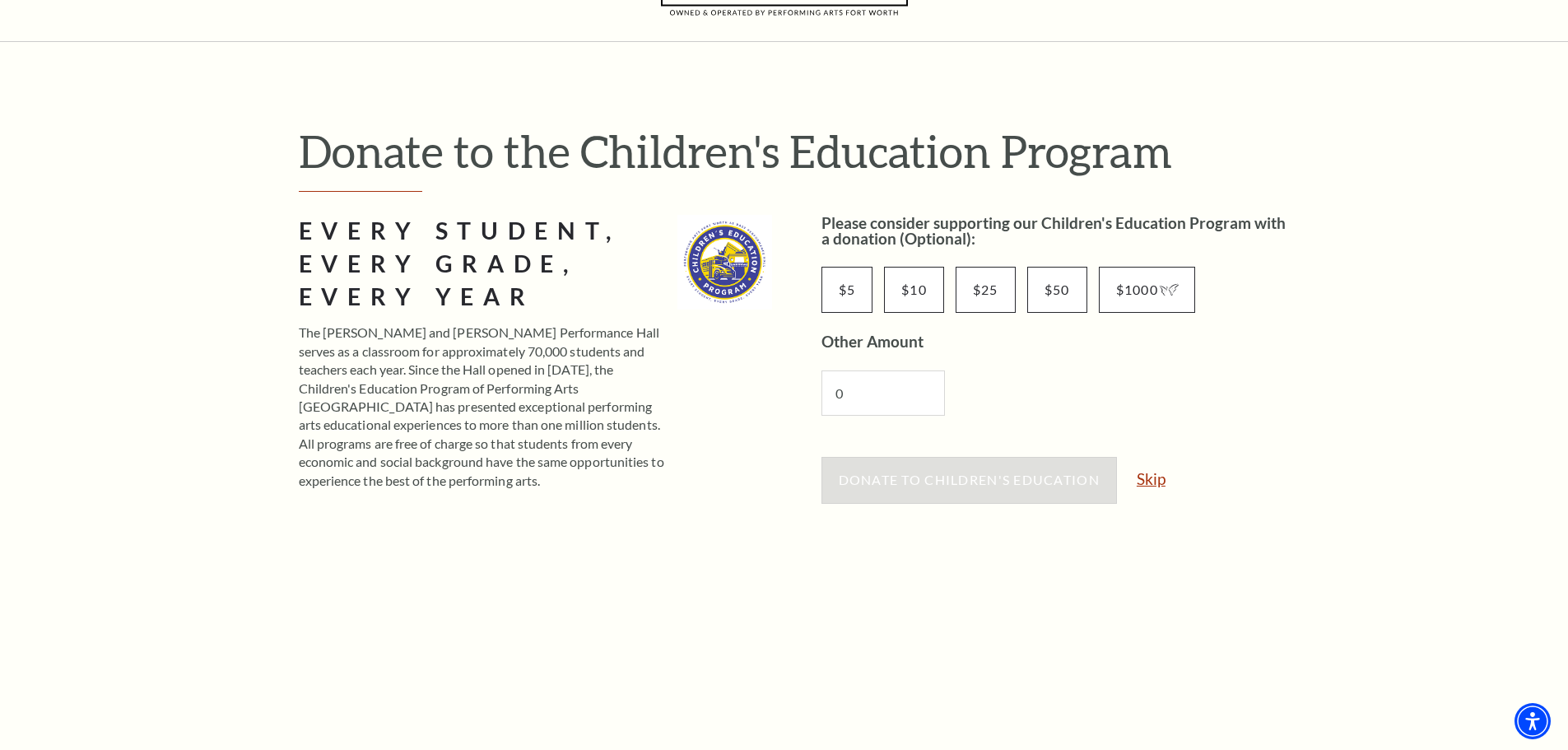
click at [1163, 481] on link "Skip" at bounding box center [1151, 478] width 29 height 16
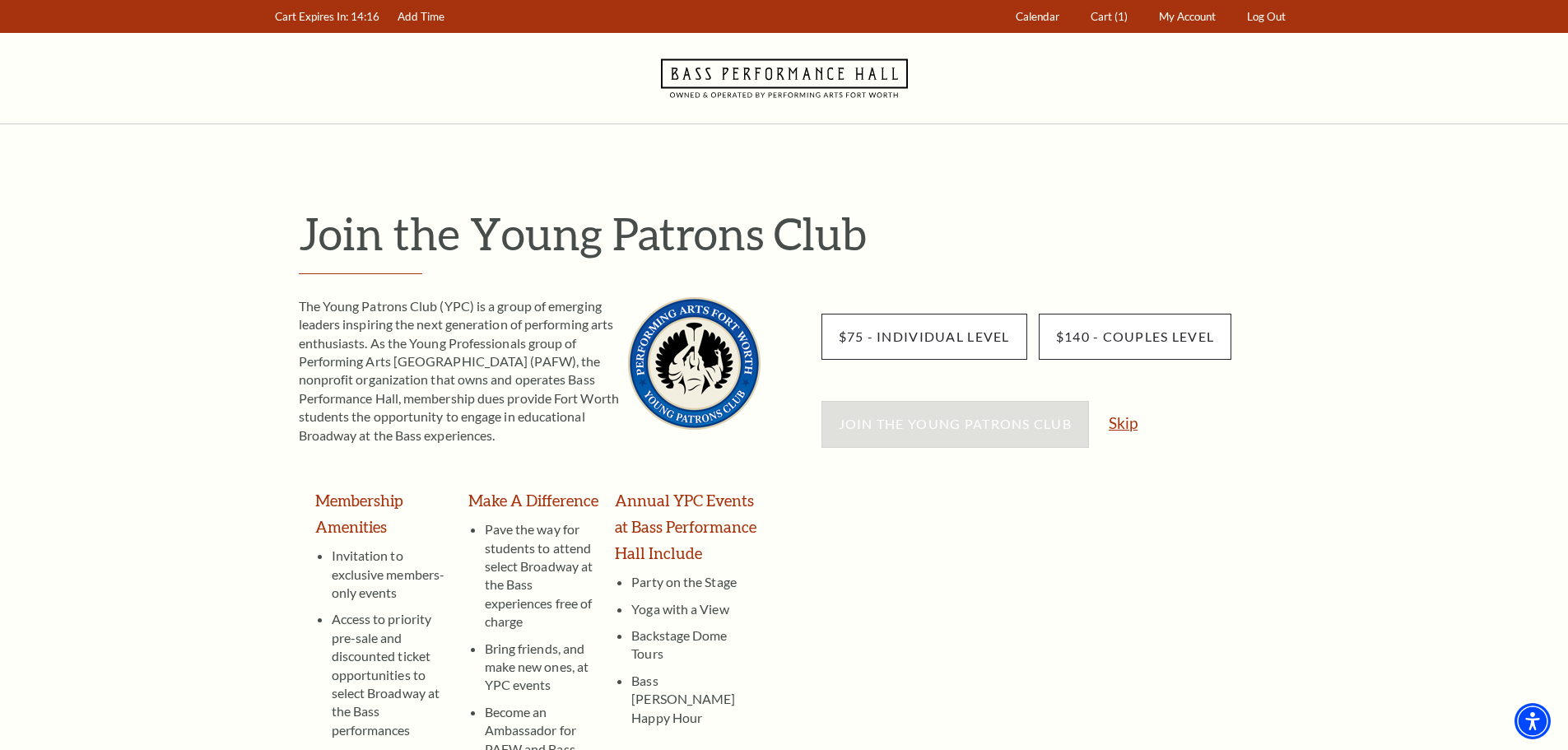
click at [1119, 426] on link "Skip" at bounding box center [1123, 422] width 29 height 16
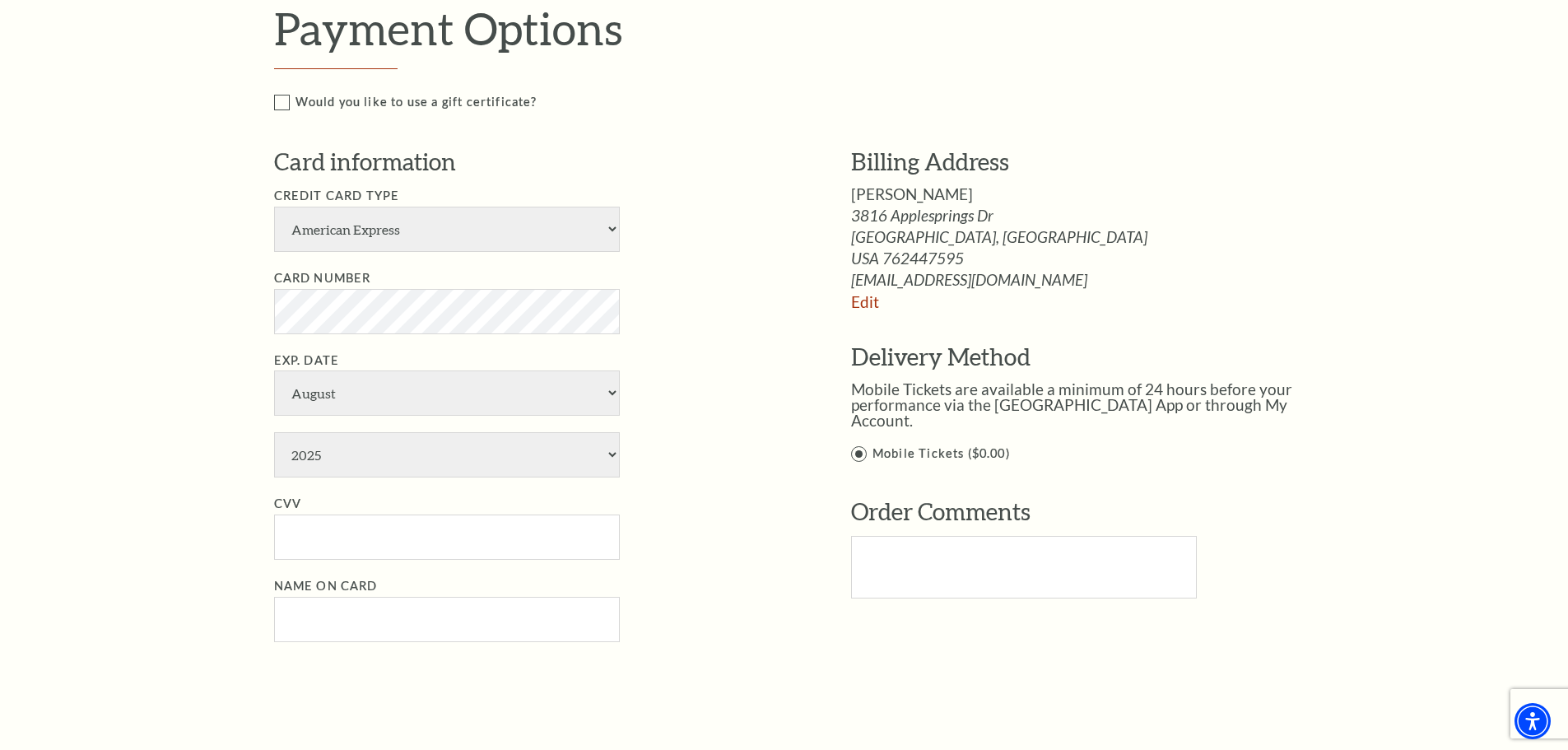
scroll to position [905, 0]
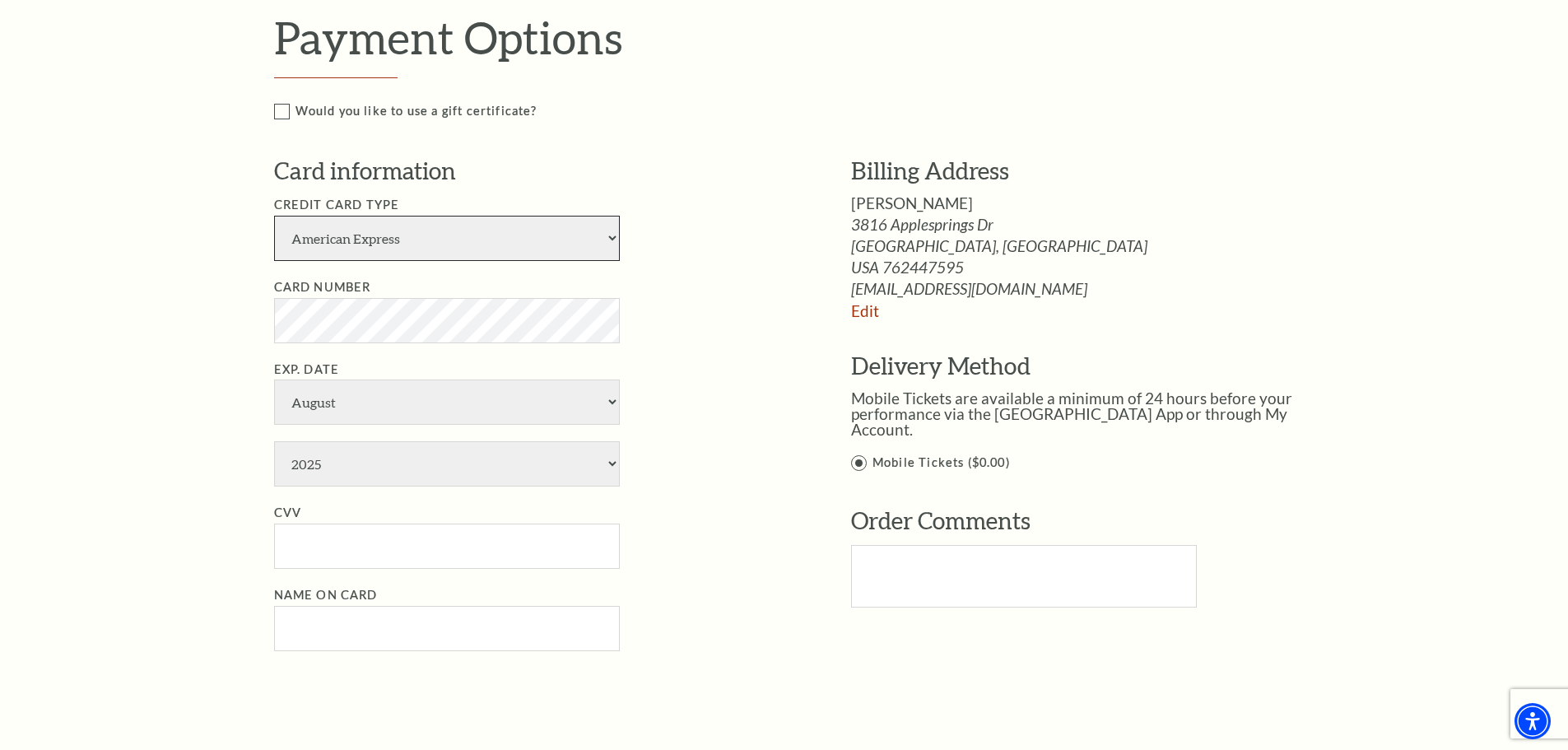
click at [417, 233] on select "American Express Visa Master Card Discover" at bounding box center [447, 238] width 346 height 45
select select "24"
click at [274, 215] on select "American Express Visa Master Card Discover" at bounding box center [447, 238] width 346 height 45
click at [348, 346] on ul "Credit Card Type American Express Visa Master Card Discover Card Number Exp. Da…" at bounding box center [538, 423] width 528 height 456
click at [334, 406] on select "January February March April May June July August September October November De…" at bounding box center [447, 402] width 346 height 45
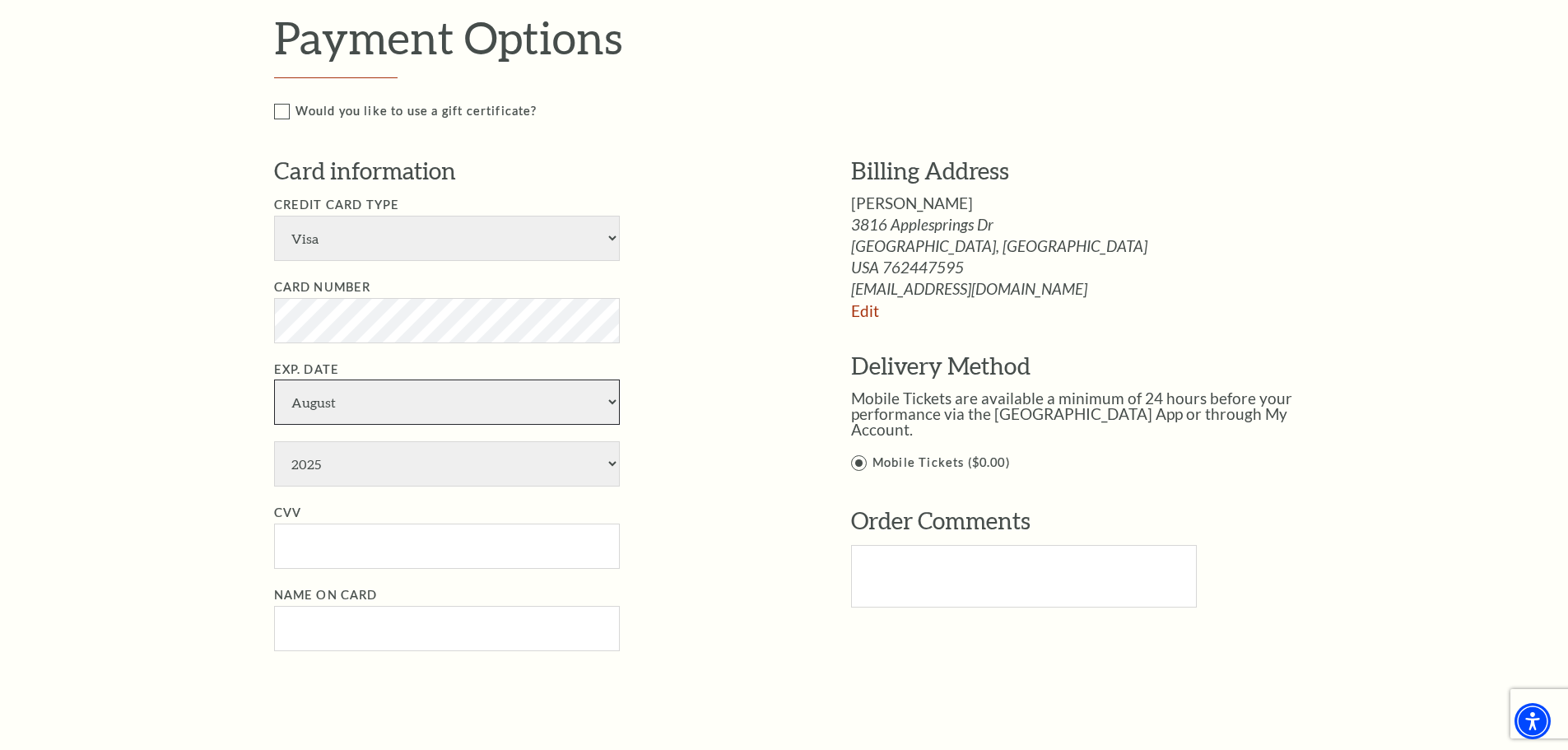
select select "7"
click at [274, 379] on select "January February March April May June July August September October November De…" at bounding box center [447, 402] width 346 height 45
click at [328, 470] on select "2025 2026 2027 2028 2029 2030 2031 2032 2033 2034" at bounding box center [447, 464] width 346 height 45
select select "2028"
click at [274, 442] on select "2025 2026 2027 2028 2029 2030 2031 2032 2033 2034" at bounding box center [447, 464] width 346 height 45
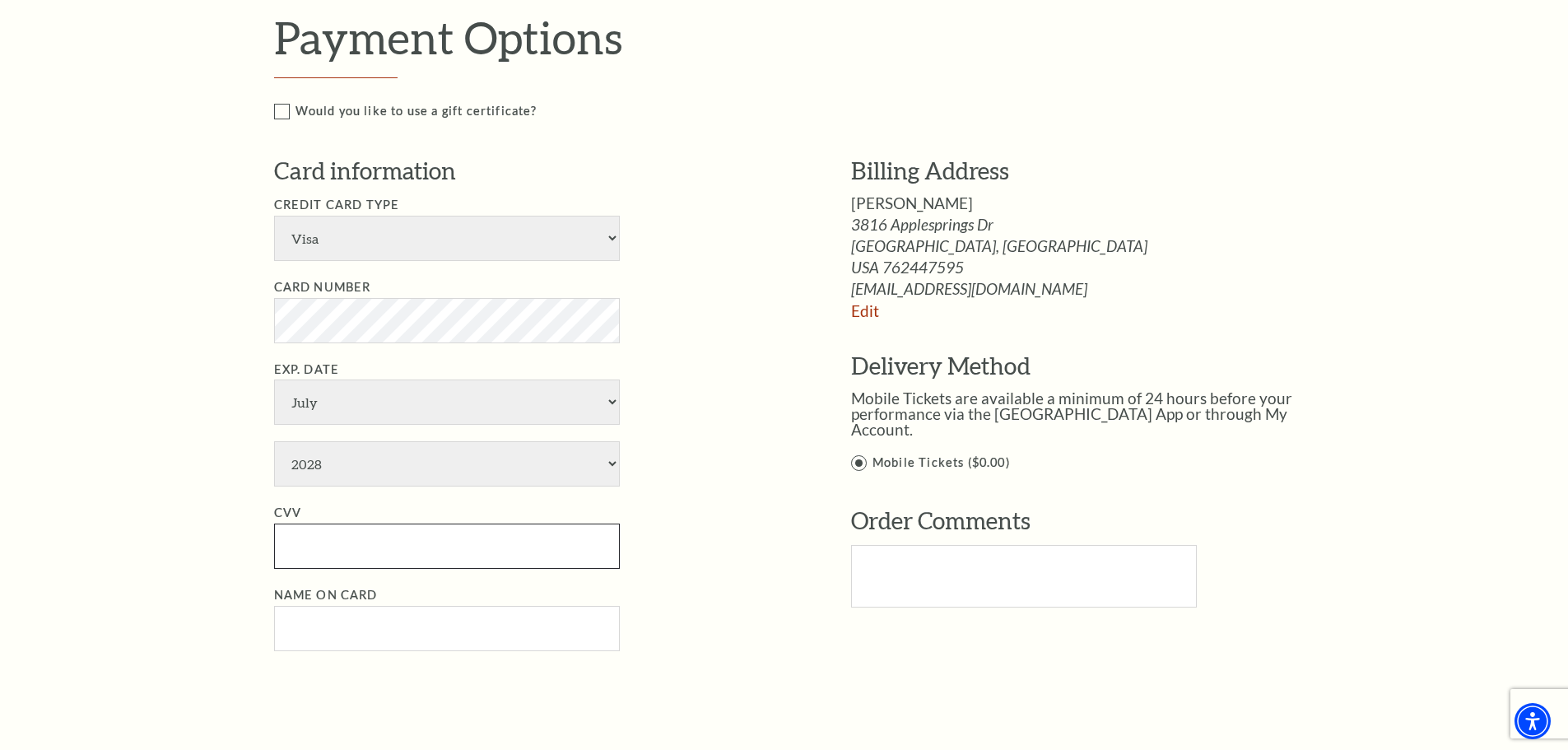
click at [343, 539] on input "CVV" at bounding box center [447, 546] width 346 height 45
type input "520"
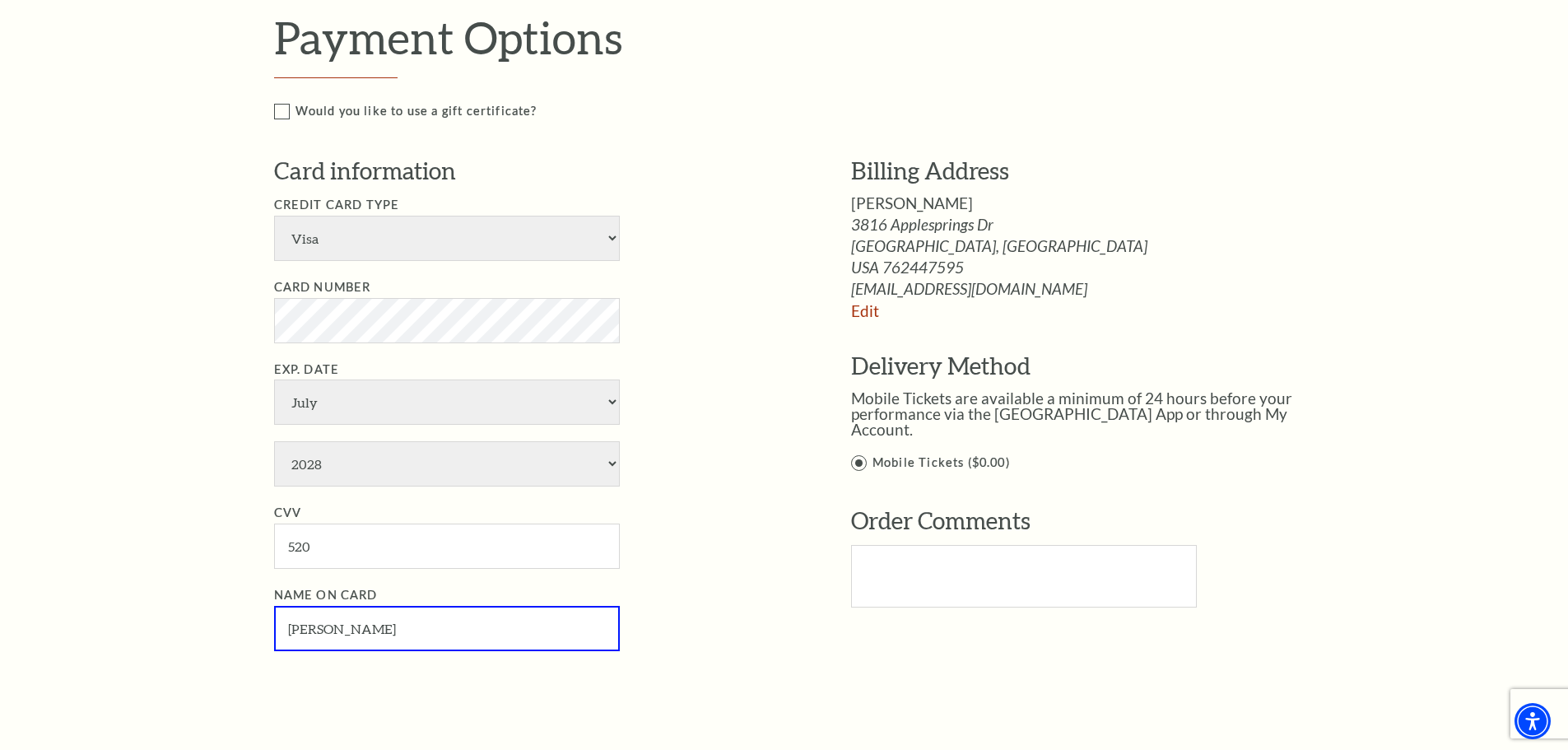
type input "Brittany Smith"
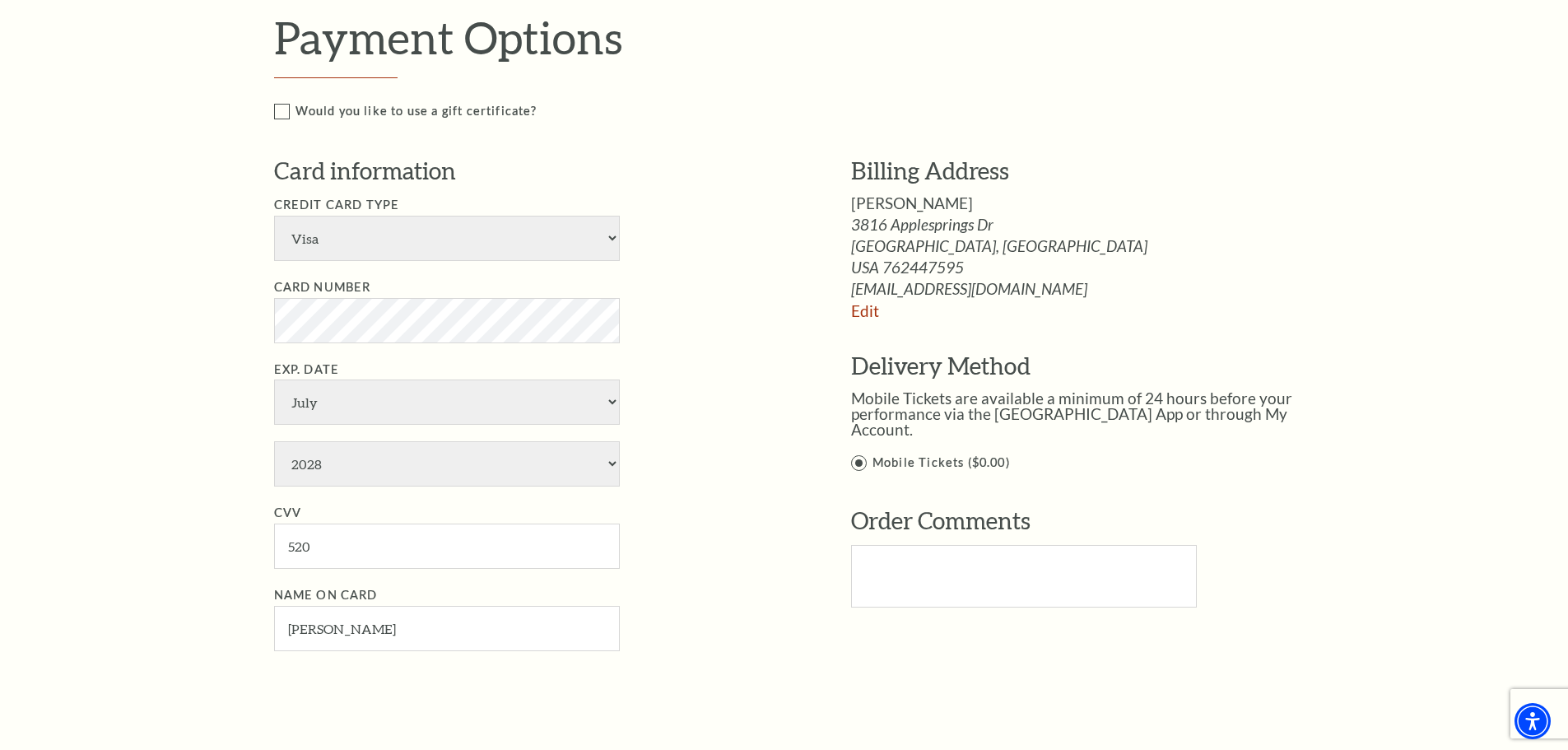
click at [726, 486] on li "Exp. Date January February March April May June July August September October N…" at bounding box center [538, 423] width 528 height 127
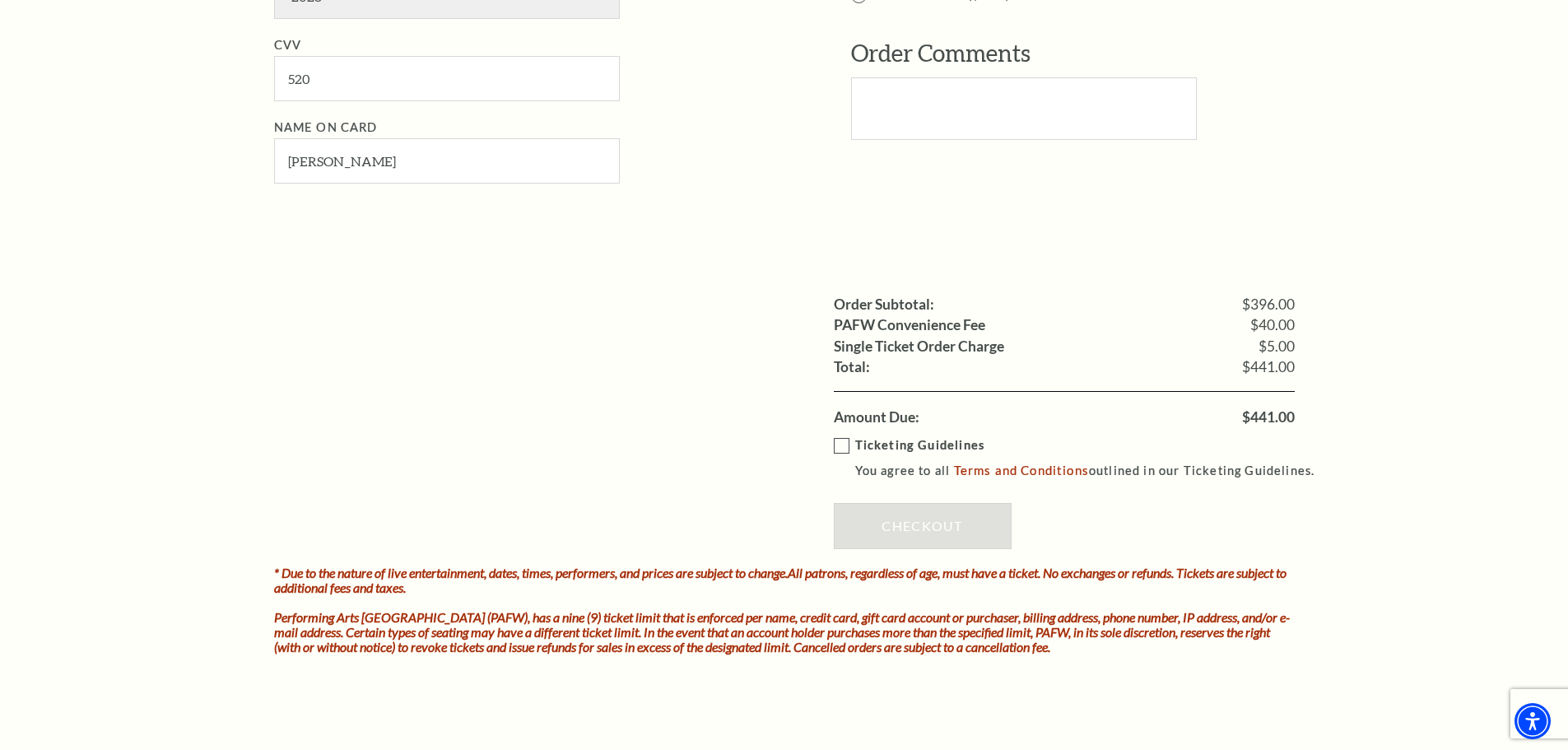
scroll to position [1399, 0]
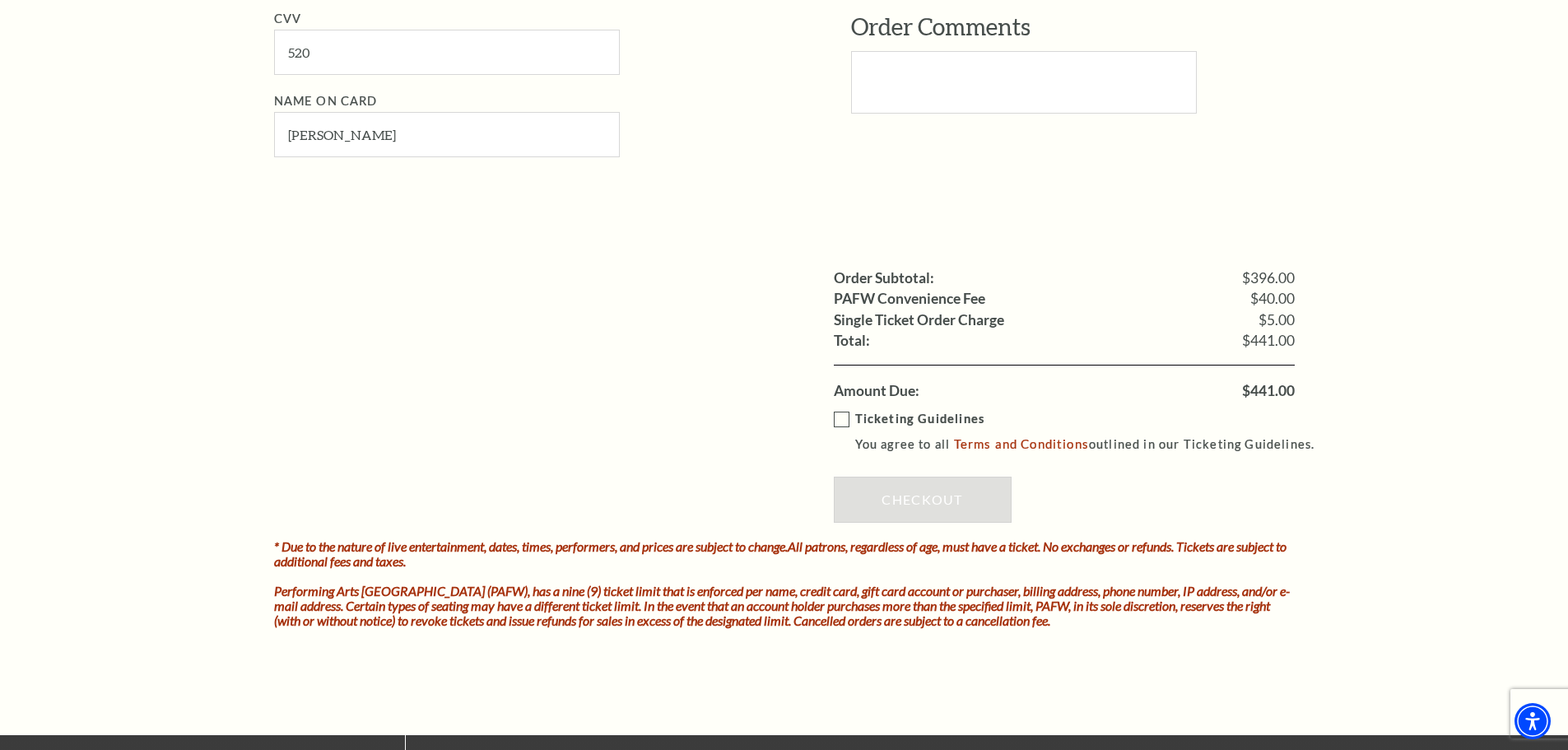
click at [842, 422] on label "Ticketing Guidelines You agree to all Terms and Conditions outlined in our Tick…" at bounding box center [1082, 432] width 496 height 45
click at [0, 0] on input "Ticketing Guidelines You agree to all Terms and Conditions outlined in our Tick…" at bounding box center [0, 0] width 0 height 0
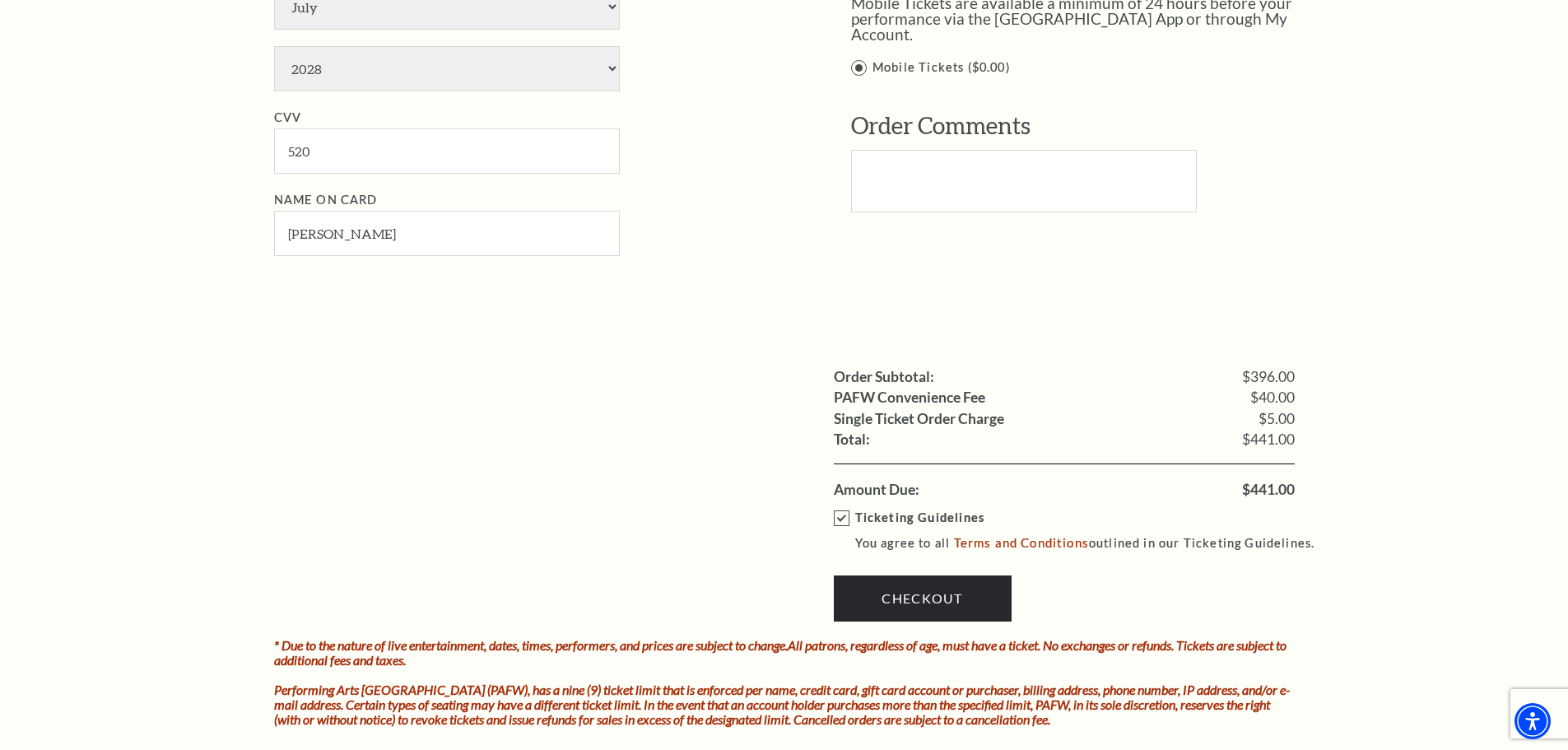
scroll to position [1317, 0]
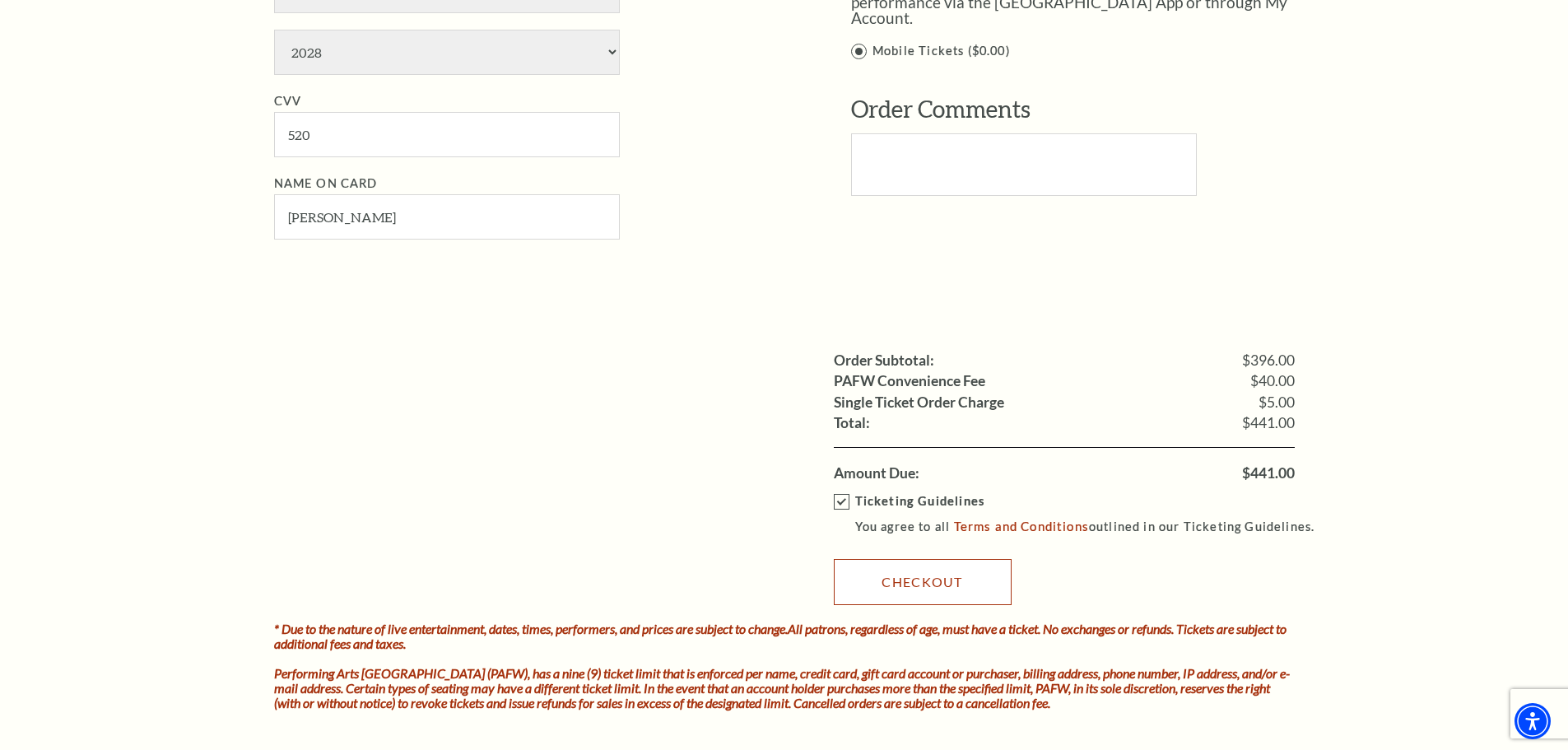
click at [903, 585] on link "Checkout" at bounding box center [923, 581] width 178 height 46
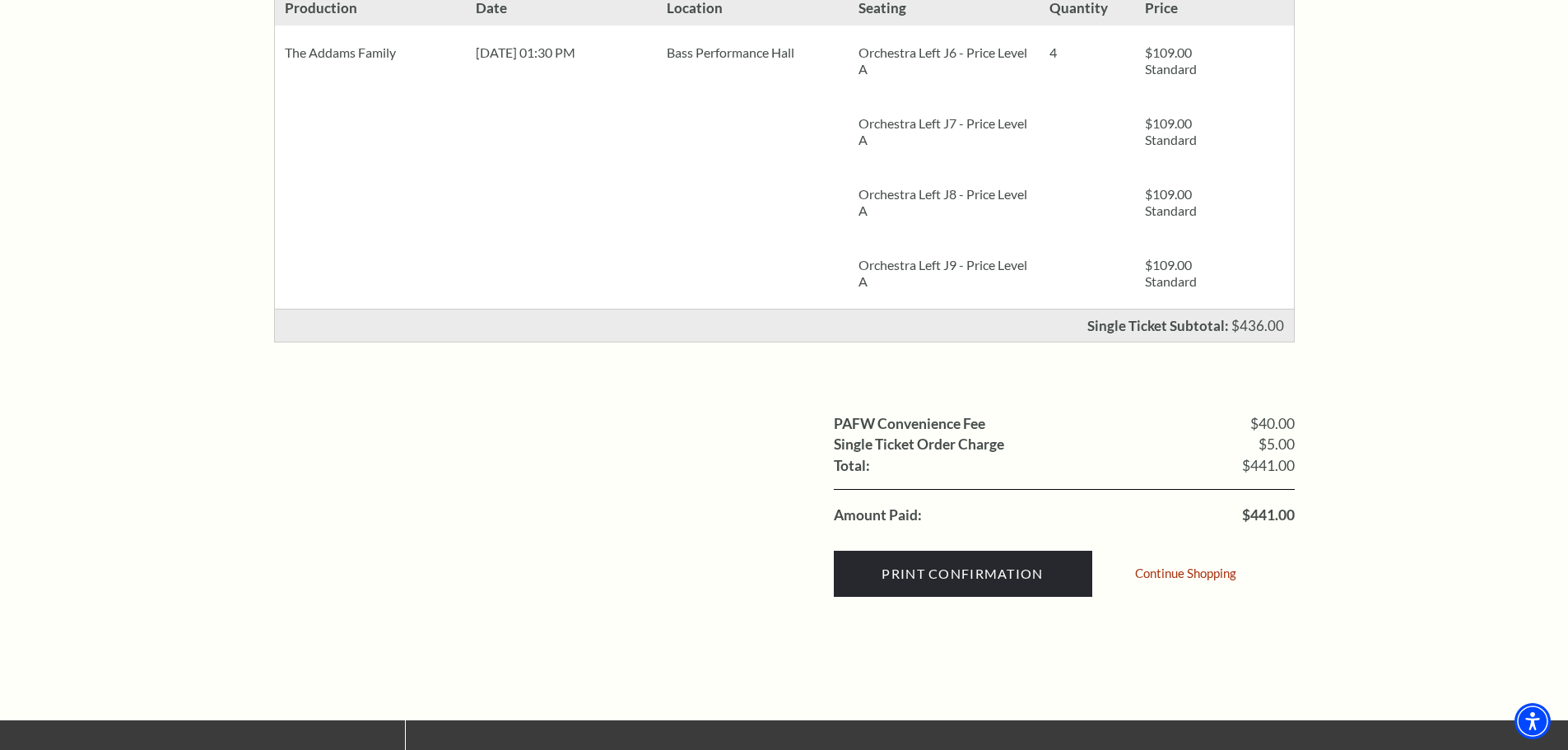
scroll to position [247, 0]
